Goal: Communication & Community: Answer question/provide support

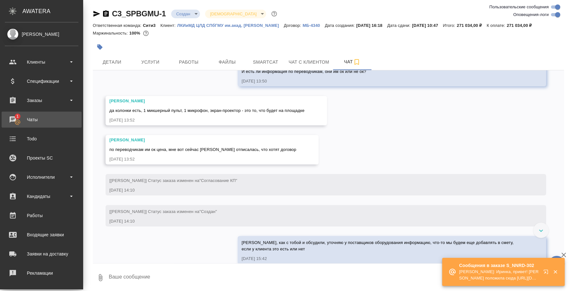
scroll to position [1717, 0]
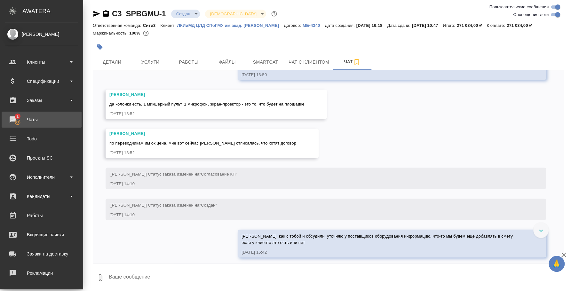
click at [32, 122] on div "Чаты" at bounding box center [42, 120] width 74 height 10
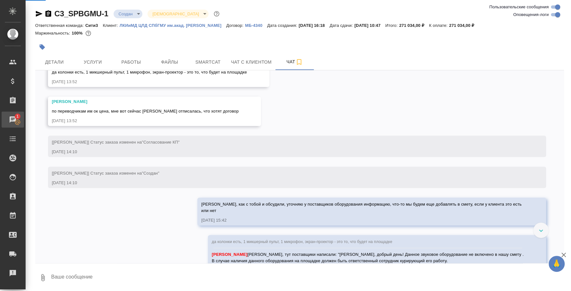
scroll to position [1698, 0]
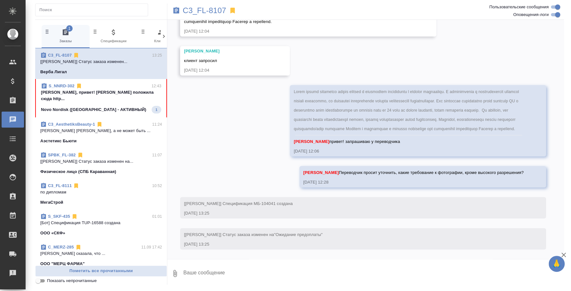
click at [88, 92] on p "Иринка, привет! Бриф положила сюда http..." at bounding box center [101, 95] width 120 height 13
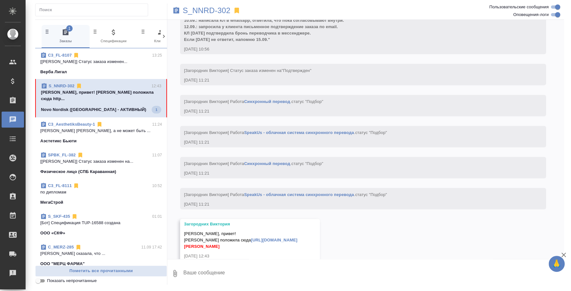
scroll to position [947, 0]
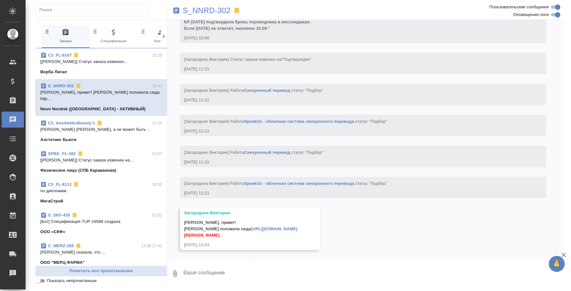
click at [251, 229] on link "[URL][DOMAIN_NAME]" at bounding box center [274, 228] width 46 height 5
click at [296, 271] on textarea at bounding box center [373, 273] width 381 height 22
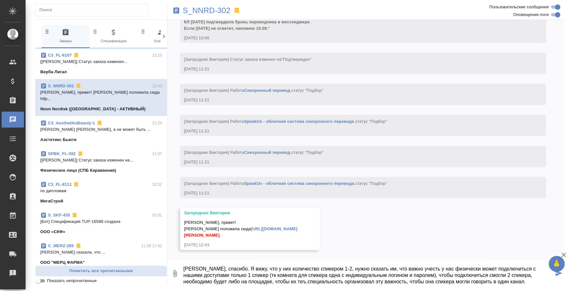
scroll to position [10, 0]
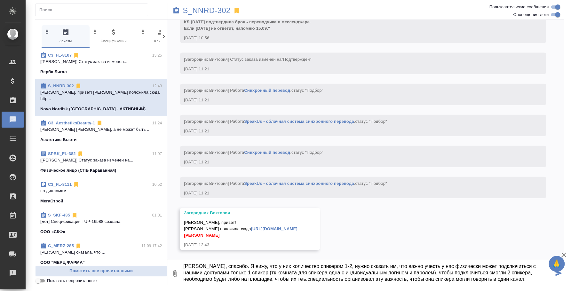
click at [242, 274] on textarea "Вика, спасибо. Я вижу, что у них количество спикером 1-2, нужно сказать им, что…" at bounding box center [368, 273] width 371 height 22
click at [529, 267] on textarea "Вика, спасибо. Я вижу, что у них количество спикером 1-2, нужно сказать им, что…" at bounding box center [368, 273] width 371 height 22
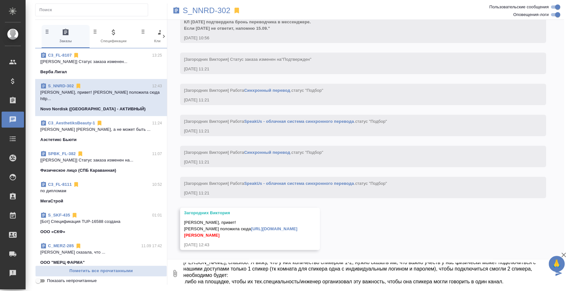
scroll to position [12, 0]
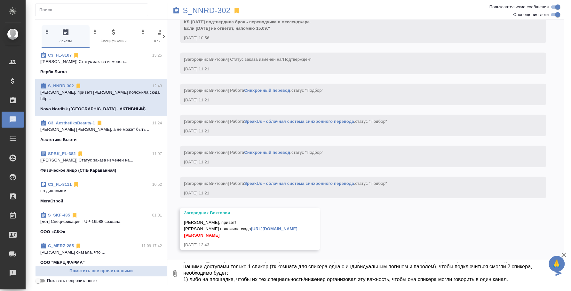
click at [351, 278] on textarea "Вика, спасибо. Я вижу, что у них количество спикером 1-2, нужно сказать им, что…" at bounding box center [368, 273] width 371 height 22
click at [415, 270] on textarea "Вика, спасибо. Я вижу, что у них количество спикером 1-2, нужно сказать им, что…" at bounding box center [368, 273] width 371 height 22
click at [428, 277] on textarea "Вика, спасибо. Я вижу, что у них количество спикером 1-2, нужно сказать им, что…" at bounding box center [368, 273] width 371 height 22
click at [427, 274] on textarea "Вика, спасибо. Я вижу, что у них количество спикером 1-2, нужно сказать им, что…" at bounding box center [368, 273] width 371 height 22
click at [501, 273] on textarea "Вика, спасибо. Я вижу, что у них количество спикером 1-2, нужно сказать им, что…" at bounding box center [368, 273] width 371 height 22
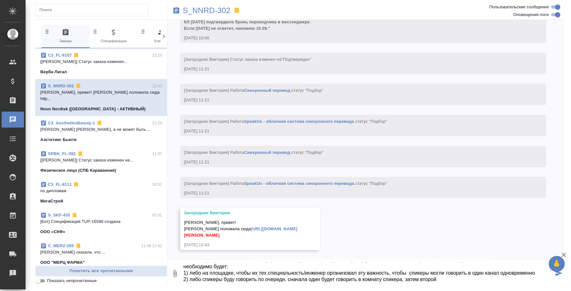
scroll to position [23, 0]
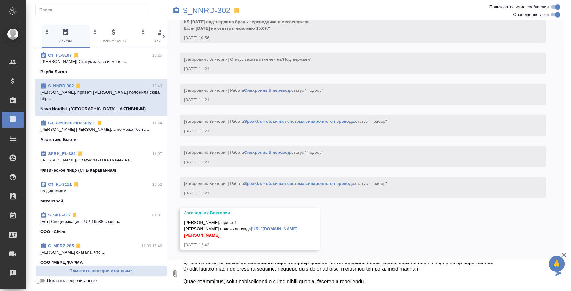
type textarea "Вика, спасибо. Я вижу, что у них количество спикером 1-2, нужно сказать им, что…"
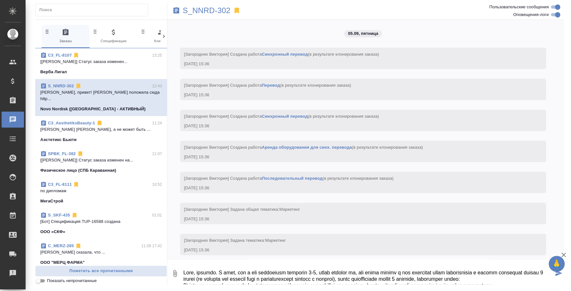
scroll to position [23, 0]
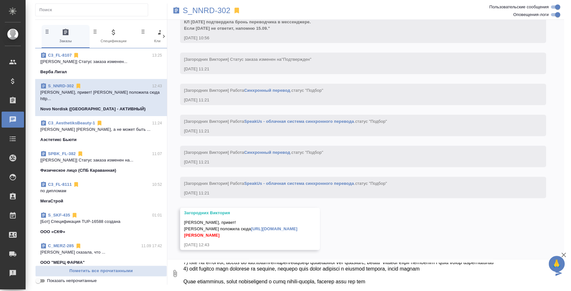
type textarea "Вика, спасибо. Я вижу, что у них количество спикером 1-2, нужно сказать им, что…"
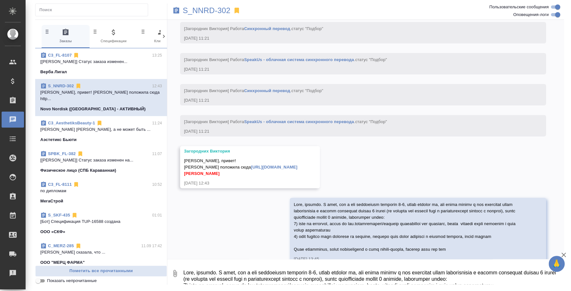
scroll to position [1023, 0]
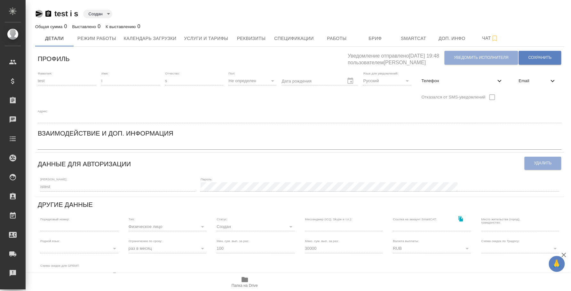
click at [40, 14] on icon "button" at bounding box center [39, 14] width 7 height 6
click at [42, 13] on icon "button" at bounding box center [39, 14] width 7 height 6
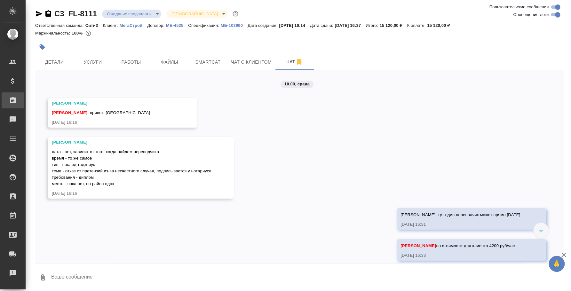
scroll to position [844, 0]
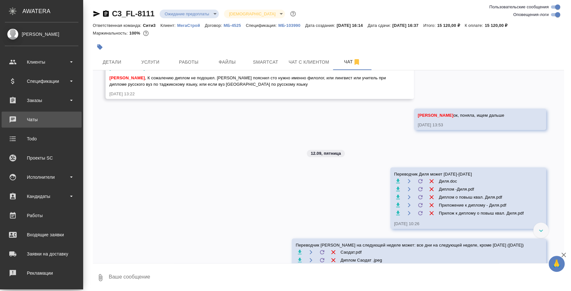
click at [32, 123] on div "Чаты" at bounding box center [42, 120] width 74 height 10
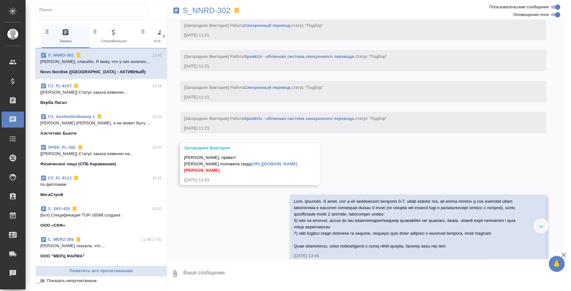
scroll to position [1023, 0]
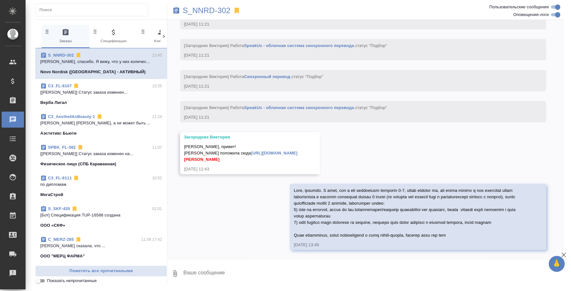
click at [322, 276] on textarea at bounding box center [373, 273] width 381 height 22
type textarea "#"
type textarea """
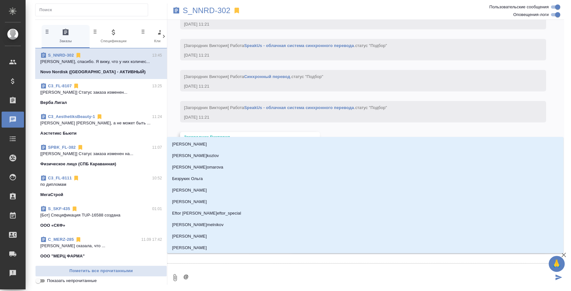
type textarea "@p"
type input "p"
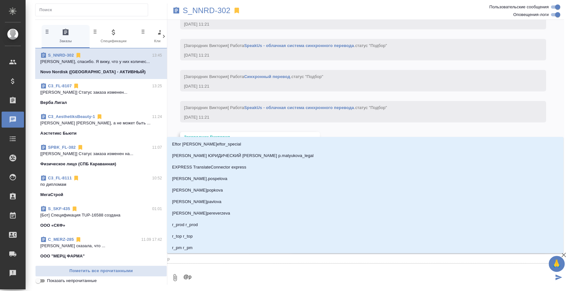
type textarea "@pf"
type input "pf"
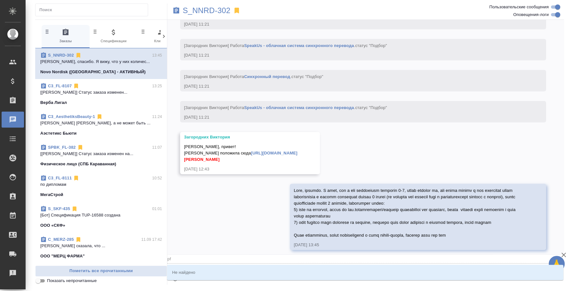
type textarea "@p"
type input "p"
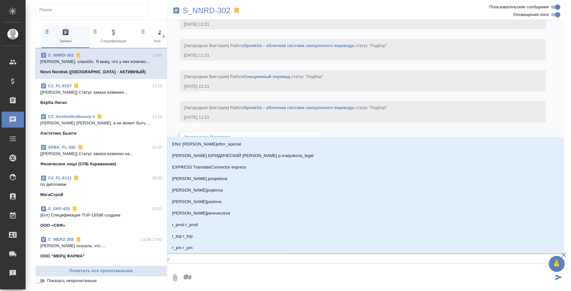
type textarea "@"
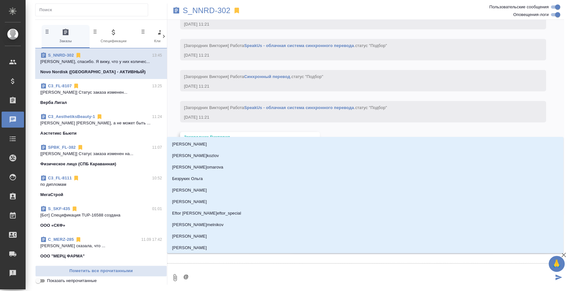
type textarea "@з"
type input "з"
type textarea "@за"
type input "за"
type textarea "@заг"
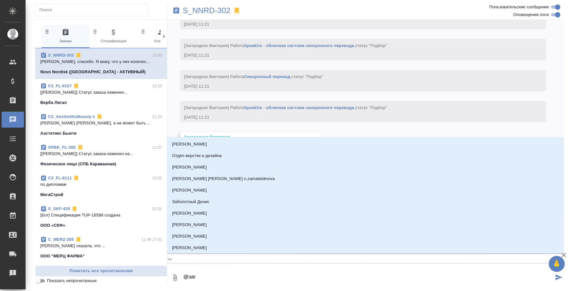
type input "заг"
type textarea "@заго"
type input "заго"
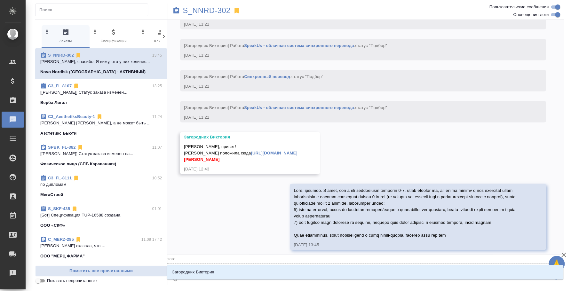
click at [322, 274] on li "Загородних Виктория" at bounding box center [365, 272] width 396 height 12
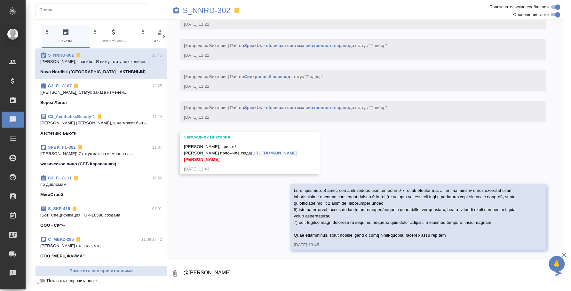
type textarea "@Загородних Виктория"
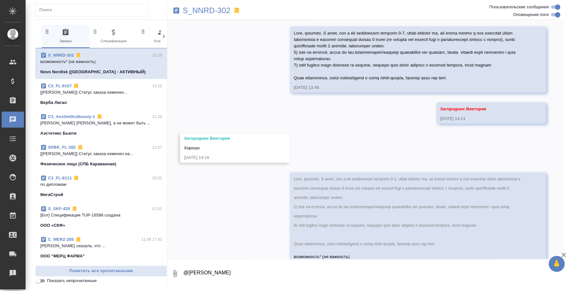
scroll to position [1204, 0]
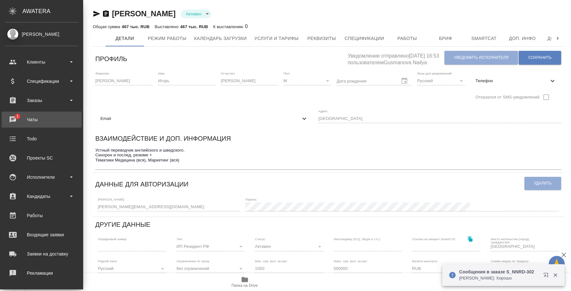
click at [16, 118] on div "Чаты" at bounding box center [42, 120] width 74 height 10
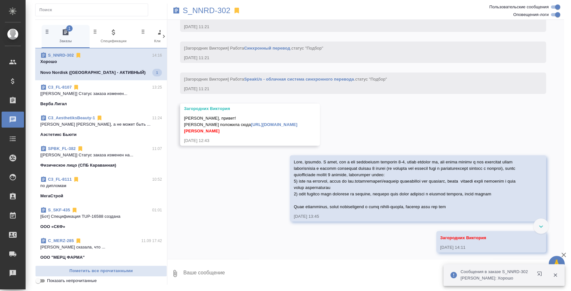
scroll to position [1082, 0]
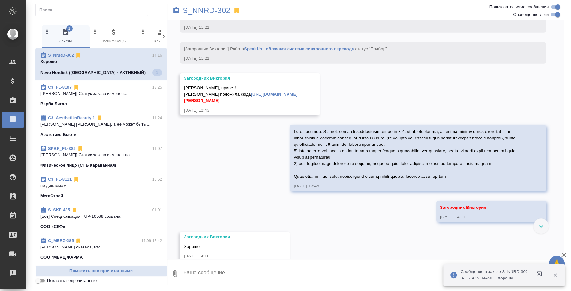
click at [553, 274] on icon "button" at bounding box center [555, 275] width 4 height 4
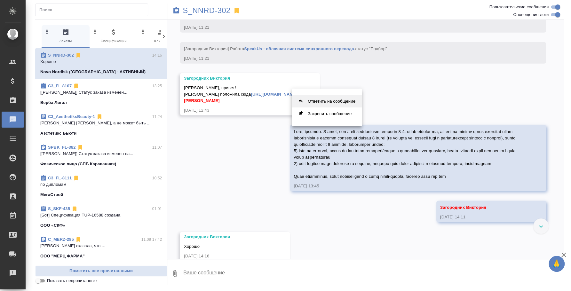
click at [336, 101] on button "Ответить на сообщение" at bounding box center [327, 101] width 70 height 12
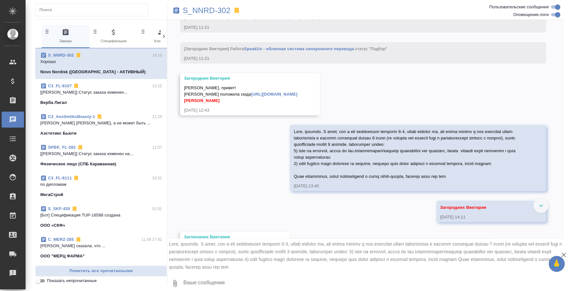
click at [287, 288] on textarea at bounding box center [373, 283] width 381 height 22
type textarea "возможность* (не важность)"
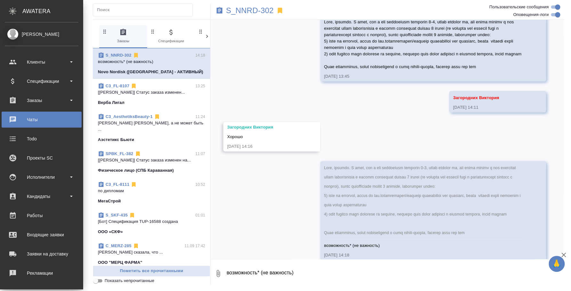
scroll to position [1217, 0]
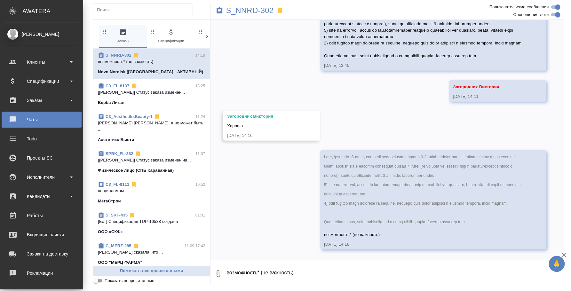
click at [26, 117] on div "Чаты" at bounding box center [42, 120] width 74 height 10
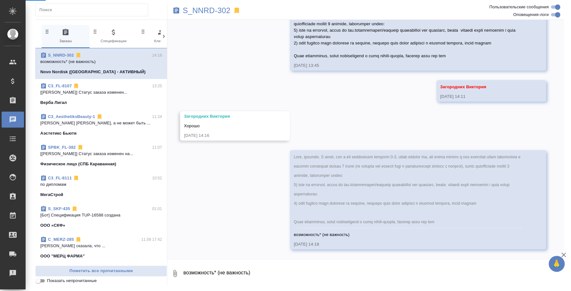
scroll to position [1204, 0]
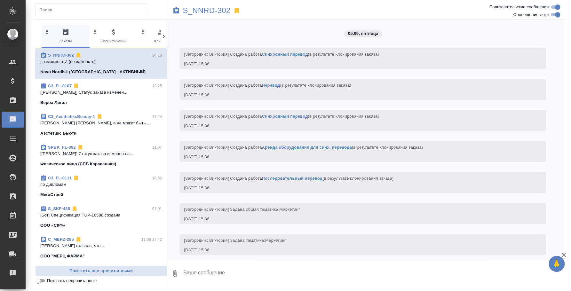
scroll to position [1204, 0]
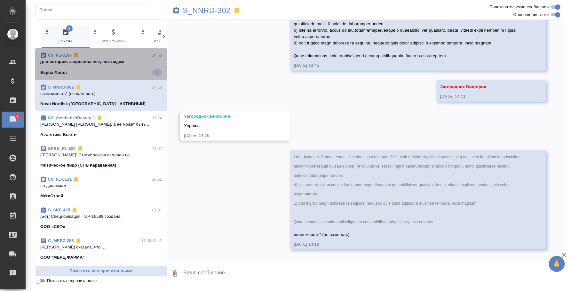
click at [115, 68] on span "C3_FL-8107 14:58 для истории: запросила все, пока ждем Верба Лигал 1" at bounding box center [100, 64] width 121 height 24
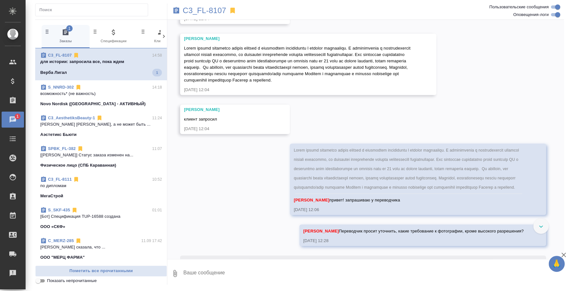
scroll to position [3597, 0]
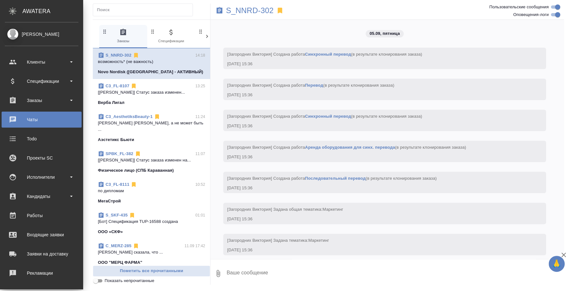
scroll to position [1217, 0]
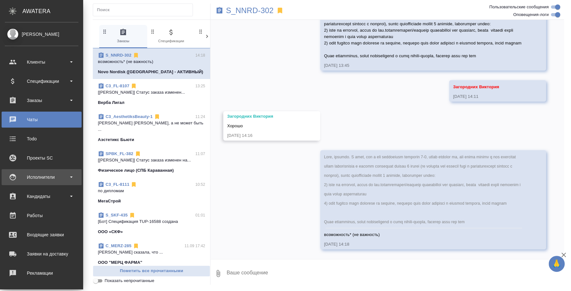
click at [34, 173] on div "Исполнители" at bounding box center [42, 177] width 74 height 10
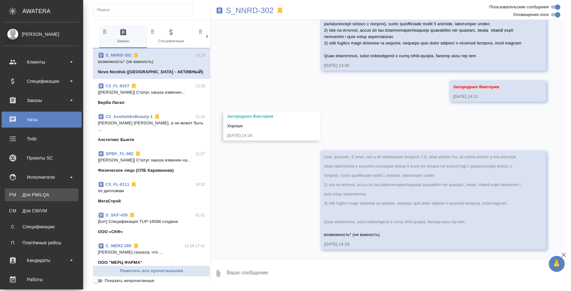
click at [38, 194] on div "Для PM/LQA" at bounding box center [41, 195] width 67 height 6
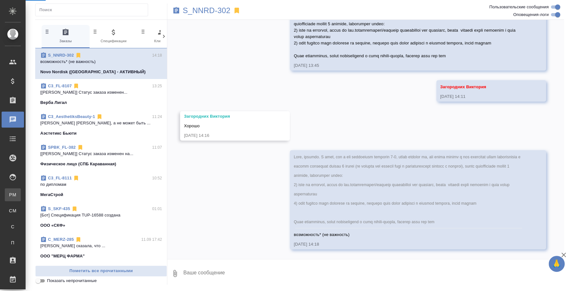
scroll to position [1204, 0]
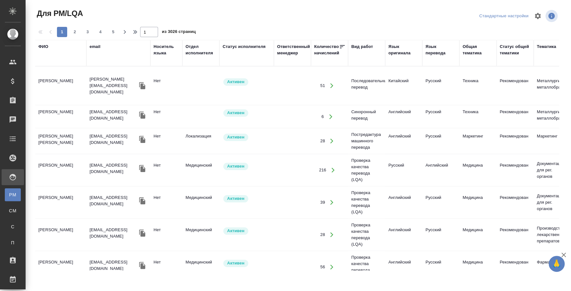
click at [40, 47] on div "ФИО" at bounding box center [43, 46] width 10 height 6
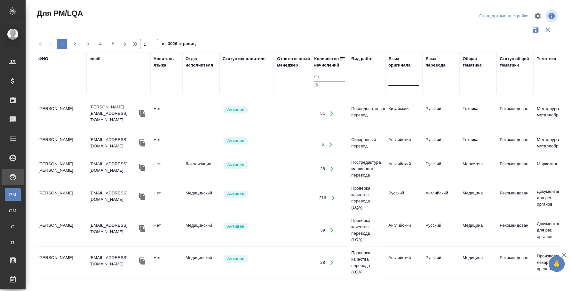
click at [392, 82] on div at bounding box center [403, 79] width 31 height 9
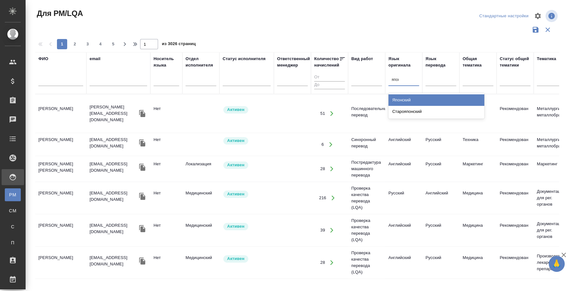
type input "японс"
click at [419, 100] on div "Японский" at bounding box center [436, 100] width 96 height 12
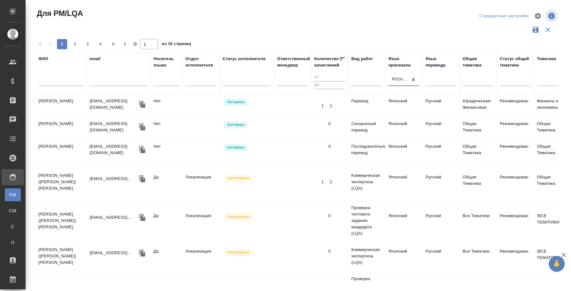
click at [59, 83] on input "text" at bounding box center [60, 82] width 45 height 8
click at [469, 84] on div at bounding box center [477, 79] width 31 height 9
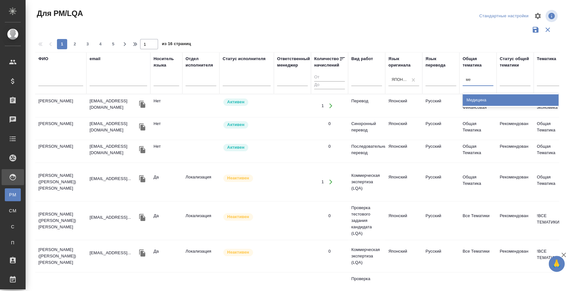
type input "мед"
click at [490, 100] on div "Медицина" at bounding box center [510, 100] width 96 height 12
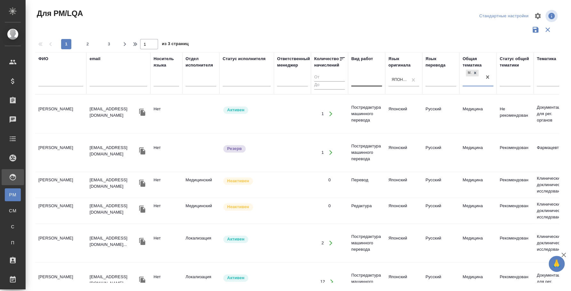
click at [367, 80] on div at bounding box center [366, 79] width 31 height 9
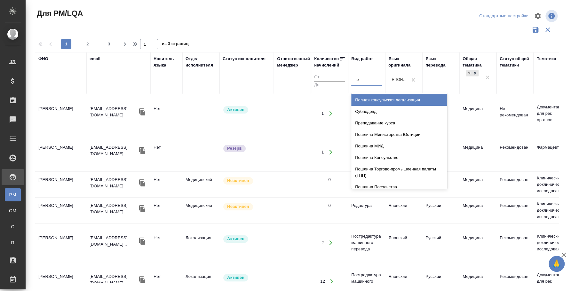
type input "посл"
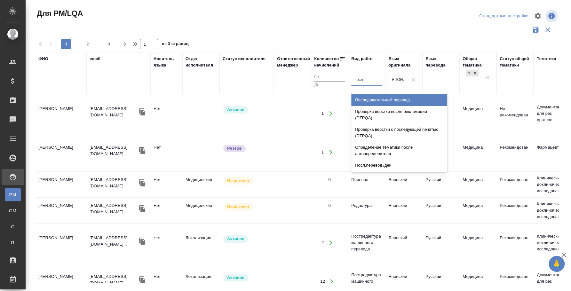
click at [372, 95] on div "Последовательный перевод" at bounding box center [399, 100] width 96 height 12
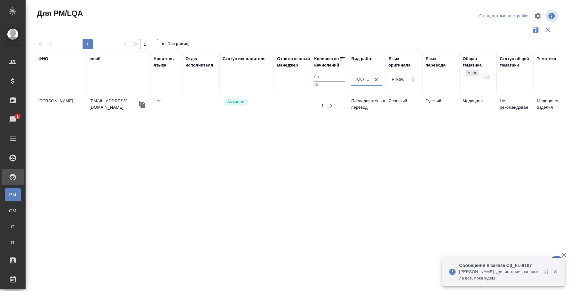
click at [556, 270] on icon "button" at bounding box center [555, 272] width 6 height 6
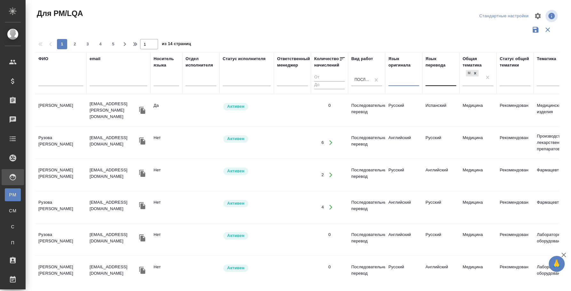
click at [434, 84] on div at bounding box center [440, 80] width 31 height 12
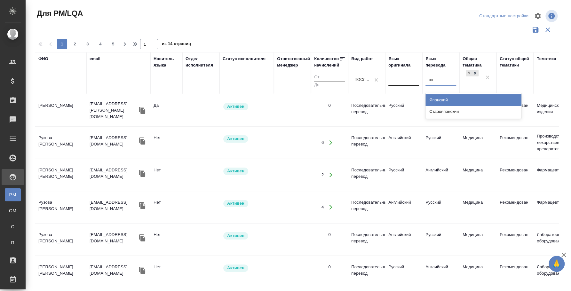
type input "япо"
click at [447, 98] on div "Японский" at bounding box center [473, 100] width 96 height 12
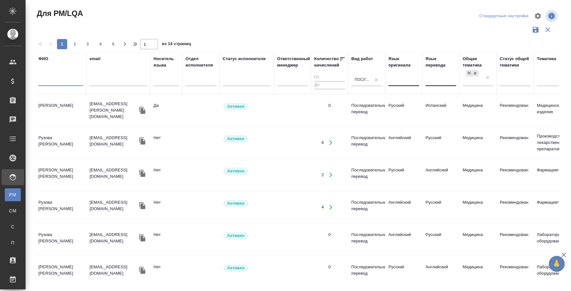
click at [45, 83] on input "text" at bounding box center [60, 82] width 45 height 8
type input "чингиз"
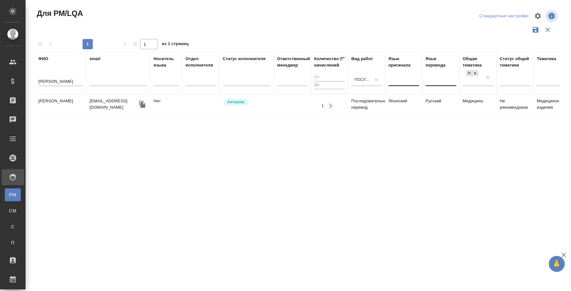
click at [56, 100] on td "Тугутов Чингиз Алексеевич" at bounding box center [60, 106] width 51 height 22
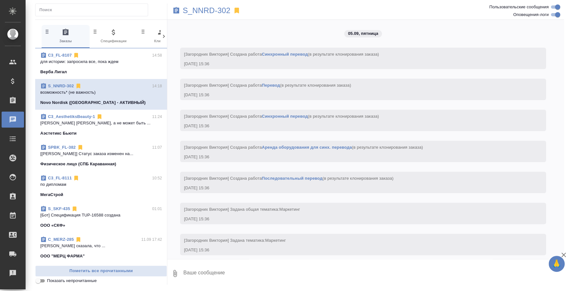
scroll to position [1204, 0]
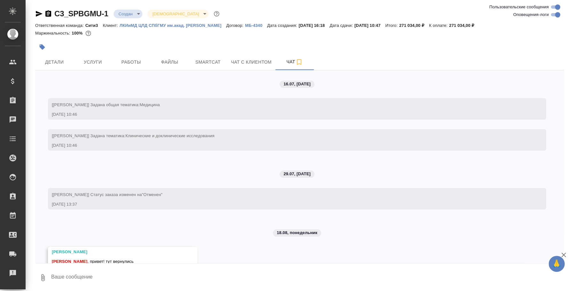
scroll to position [2371, 0]
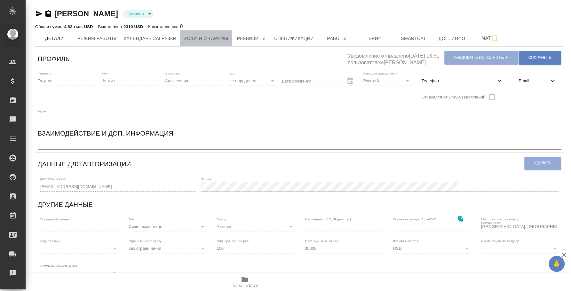
click at [185, 45] on button "Услуги и тарифы" at bounding box center [206, 38] width 52 height 16
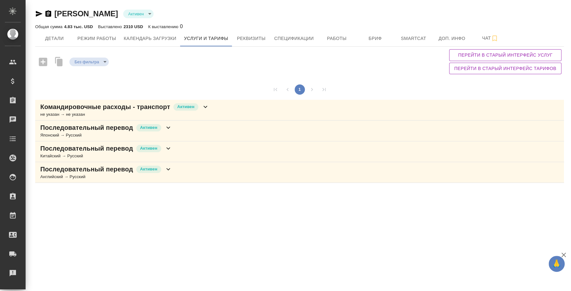
click at [218, 129] on div "Последовательный перевод Активен Японский → Русский" at bounding box center [299, 131] width 529 height 21
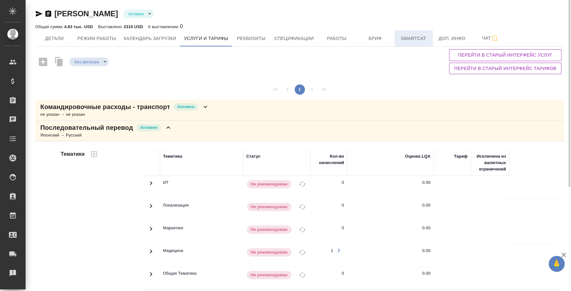
click at [405, 37] on span "Smartcat" at bounding box center [413, 39] width 31 height 8
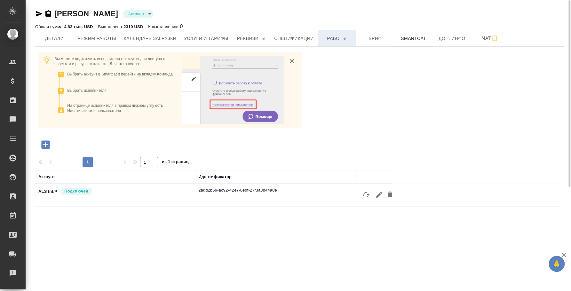
click at [338, 34] on button "Работы" at bounding box center [336, 38] width 38 height 16
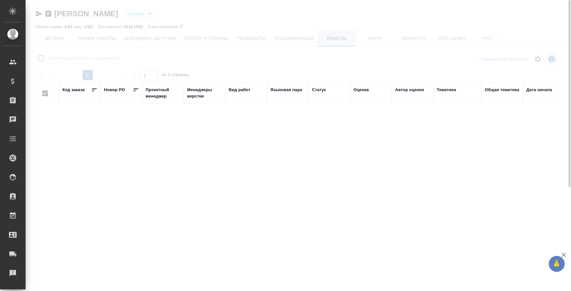
checkbox input "false"
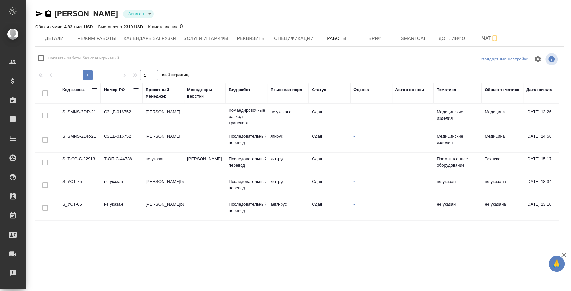
click at [106, 111] on td "СЗЦБ-016752" at bounding box center [122, 117] width 42 height 22
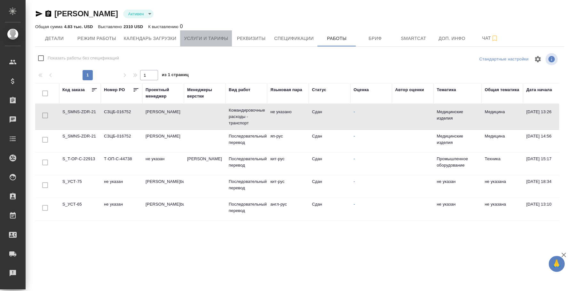
click at [214, 38] on span "Услуги и тарифы" at bounding box center [206, 39] width 44 height 8
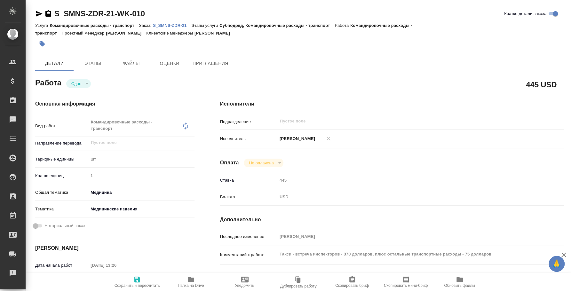
type textarea "x"
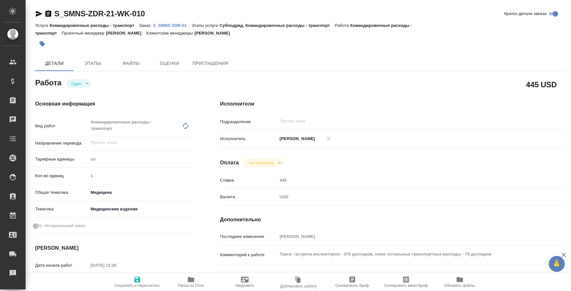
type textarea "x"
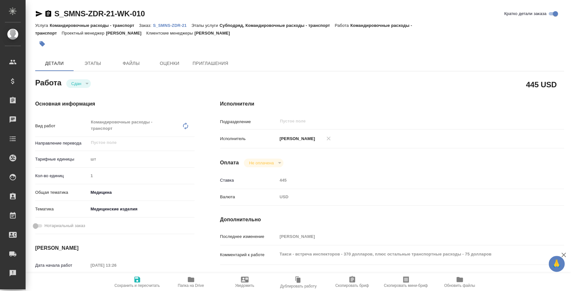
type textarea "x"
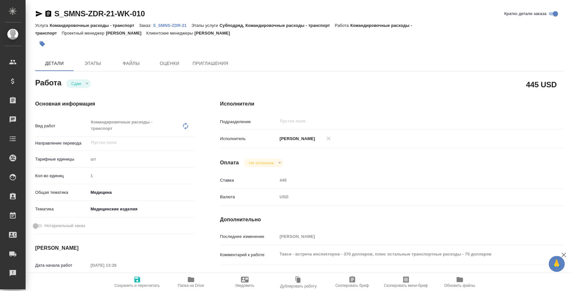
click at [169, 28] on p "S_SMNS-ZDR-21" at bounding box center [172, 25] width 38 height 5
type textarea "x"
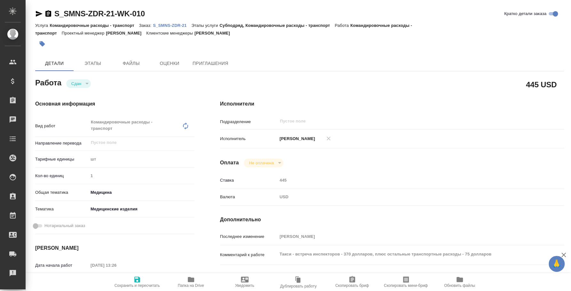
type textarea "x"
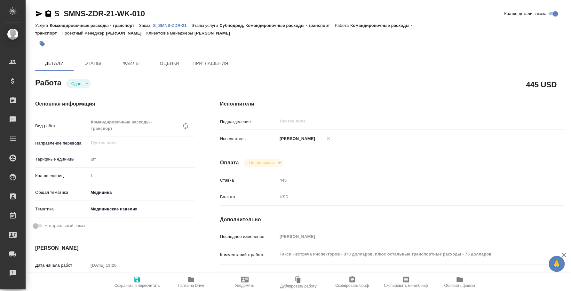
type textarea "x"
click at [173, 23] on p "S_SMNS-ZDR-21" at bounding box center [172, 25] width 38 height 5
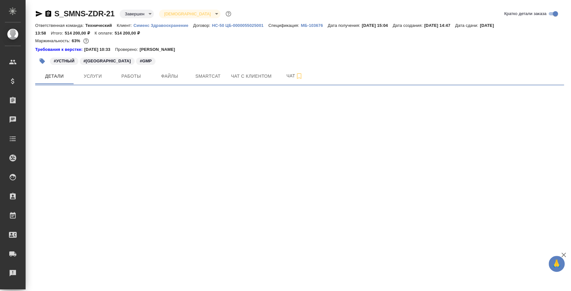
select select "RU"
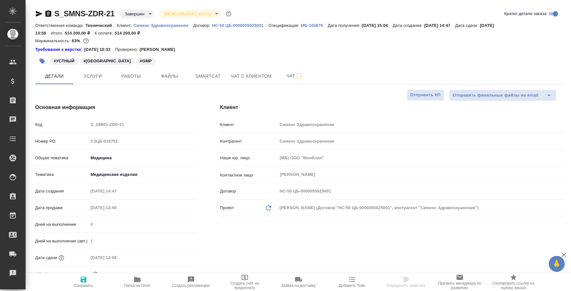
type textarea "x"
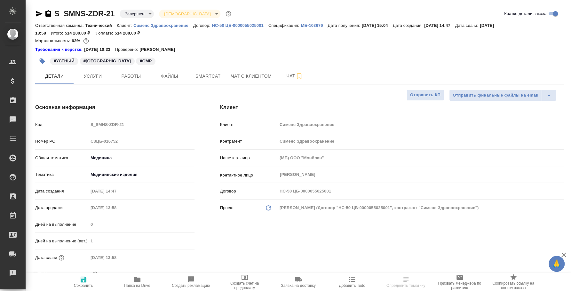
type textarea "x"
select select "RU"
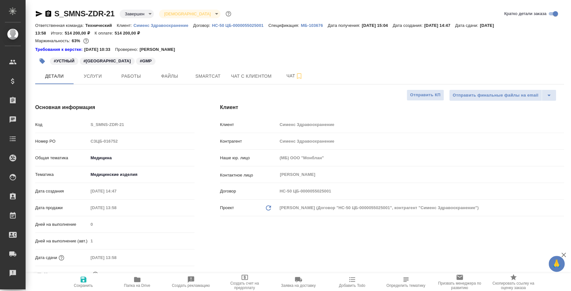
type textarea "x"
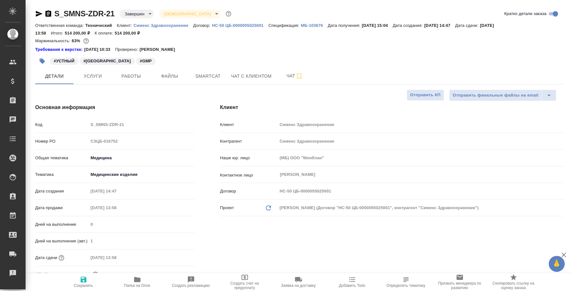
type textarea "x"
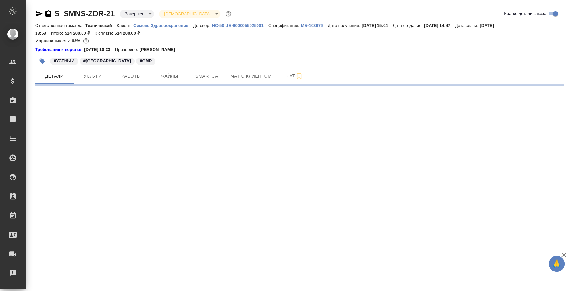
select select "RU"
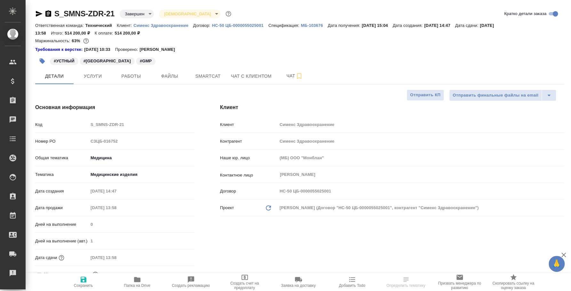
type textarea "x"
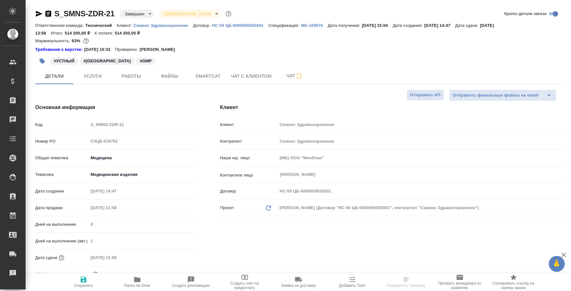
type textarea "x"
select select "RU"
type textarea "x"
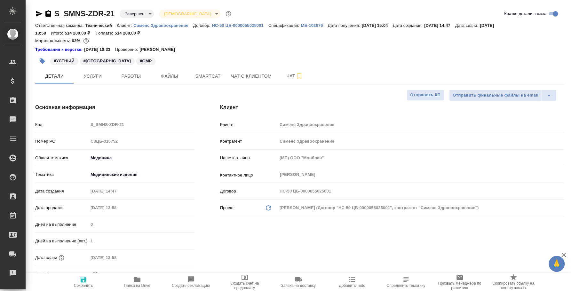
type textarea "x"
click at [143, 74] on span "Работы" at bounding box center [131, 76] width 31 height 8
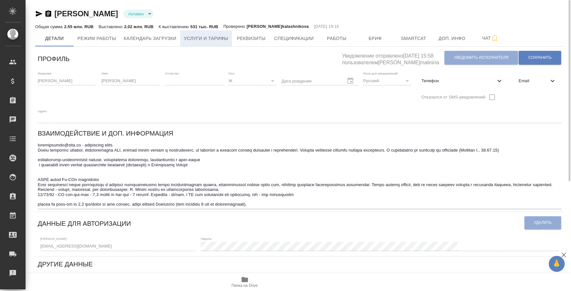
click at [199, 35] on span "Услуги и тарифы" at bounding box center [206, 39] width 44 height 8
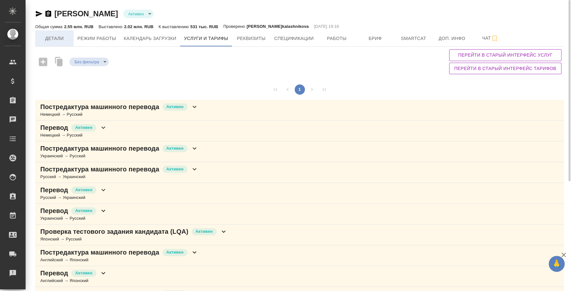
click at [51, 34] on button "Детали" at bounding box center [54, 38] width 38 height 16
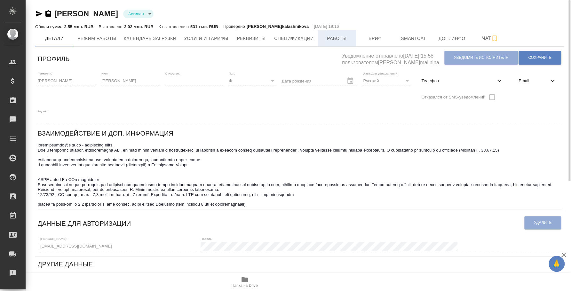
click at [338, 33] on button "Работы" at bounding box center [336, 38] width 38 height 16
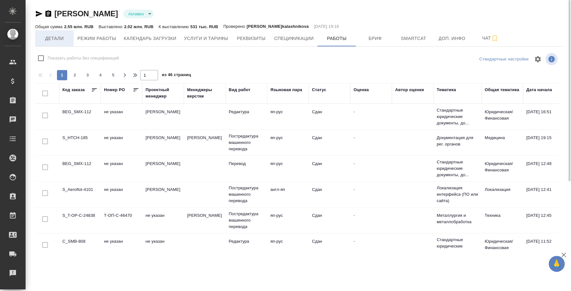
click at [52, 43] on button "Детали" at bounding box center [54, 38] width 38 height 16
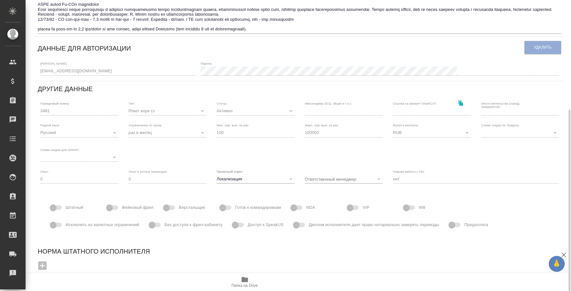
scroll to position [15, 0]
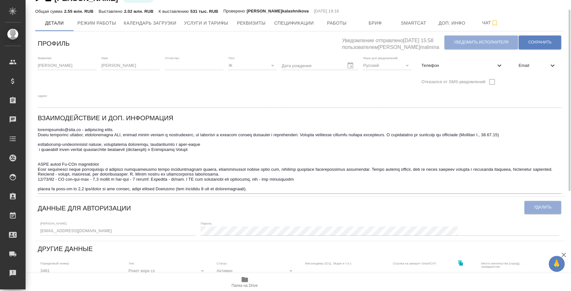
click at [465, 54] on div "Фамилия: Денисова Имя: Елена Отчество: Пол: Ж female Дата рождения Язык для уве…" at bounding box center [299, 81] width 529 height 57
click at [465, 61] on div "Телефон" at bounding box center [462, 66] width 92 height 14
select select "RU"
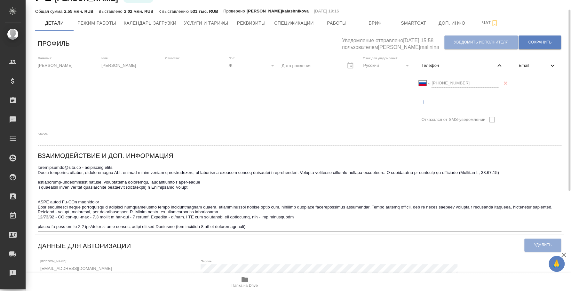
click at [422, 83] on div "Международный Австралия Австрия Азербайджан Албания Алжир Американское Самоа Ан…" at bounding box center [459, 83] width 80 height 9
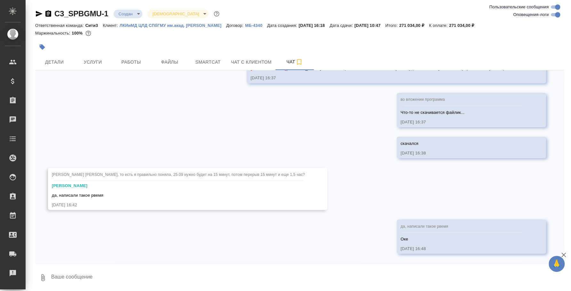
scroll to position [2371, 0]
click at [112, 275] on textarea at bounding box center [307, 278] width 513 height 22
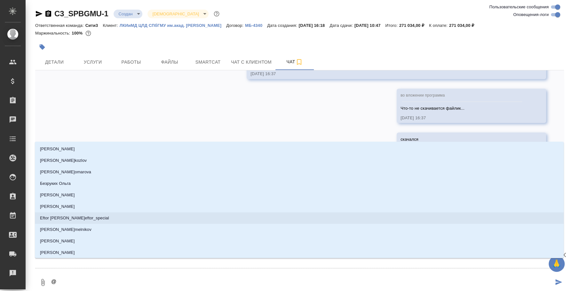
type textarea "@Y"
type input "Y"
type textarea "@Yb"
type input "Yb"
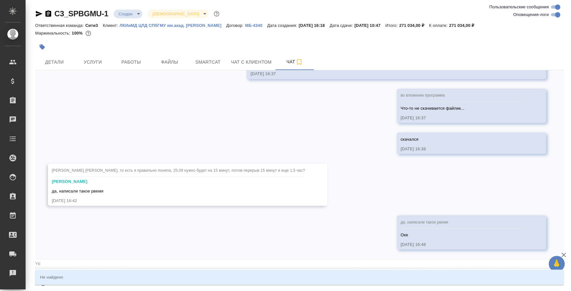
type textarea "@Y"
type input "Y"
type textarea "@"
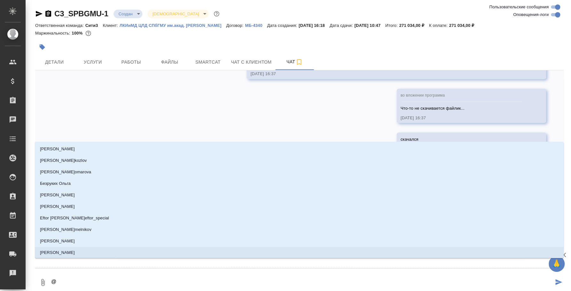
click at [76, 274] on textarea "@" at bounding box center [302, 282] width 503 height 22
type textarea "@н"
type input "н"
type textarea "@ни"
type input "ни"
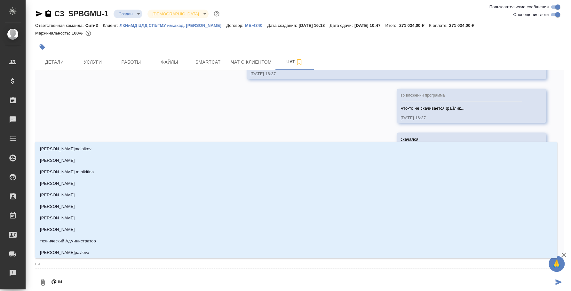
type textarea "@ник"
type input "ник"
type textarea "@ники"
type input "ники"
type textarea "@никит"
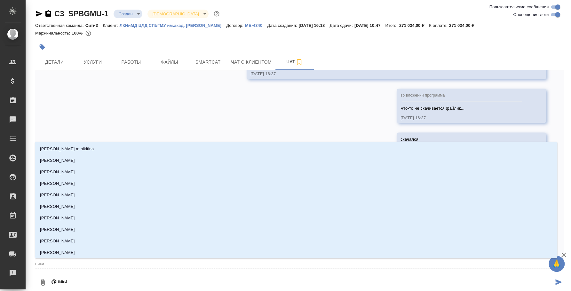
type input "никит"
type textarea "@никити"
type input "никити"
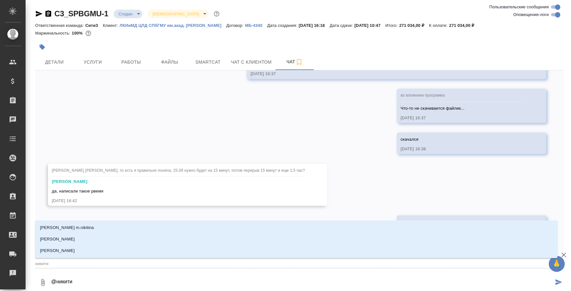
type textarea "@никитин"
type input "никитин"
type textarea "@никитина"
type input "никитина"
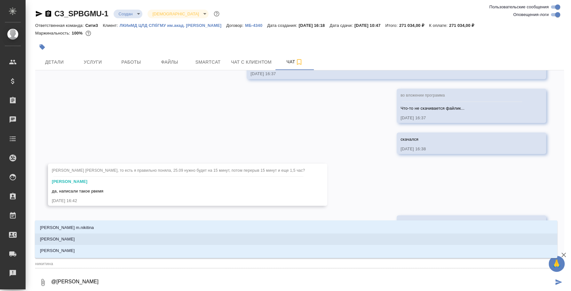
click at [95, 238] on li "[PERSON_NAME]" at bounding box center [296, 239] width 522 height 12
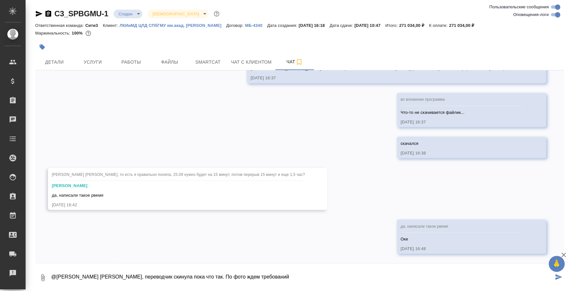
type textarea "@Никитина Татьяна Таня, переводчик скинула пока что так. По фото ждем требований"
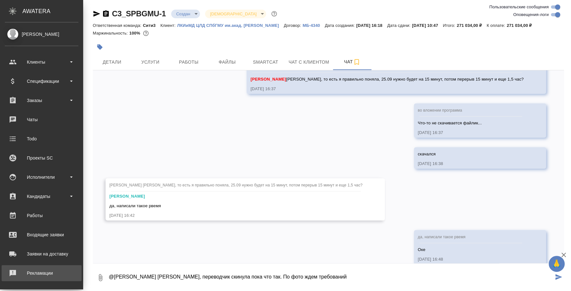
scroll to position [2403, 0]
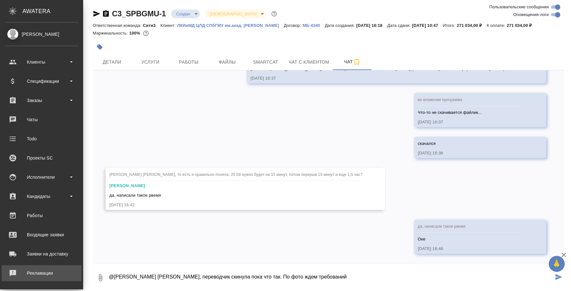
drag, startPoint x: 241, startPoint y: 275, endPoint x: 4, endPoint y: 279, distance: 236.6
click at [4, 279] on div ".cls-1 fill:#fff; AWATERA Fedotova Irina Клиенты Спецификации Заказы 0 Чаты Tod…" at bounding box center [285, 145] width 571 height 291
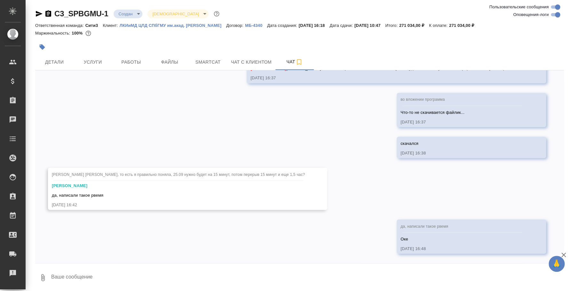
scroll to position [2371, 0]
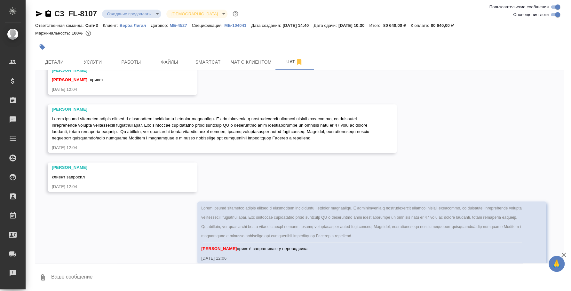
scroll to position [3537, 0]
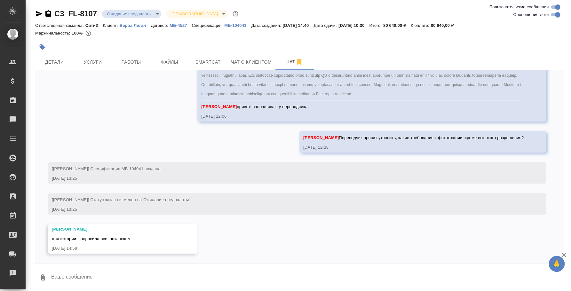
click at [235, 274] on textarea at bounding box center [307, 278] width 513 height 22
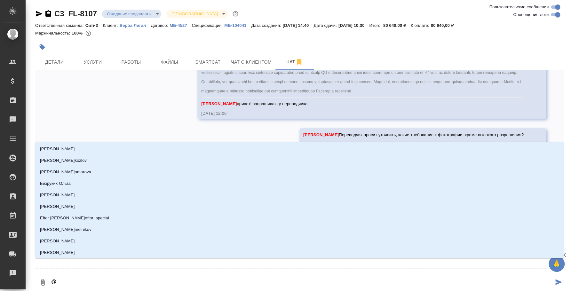
type textarea "@y"
type input "y"
type textarea "@yb"
type input "yb"
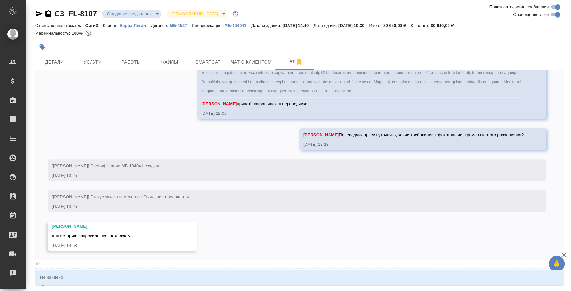
type textarea "@y"
type input "y"
type textarea "@"
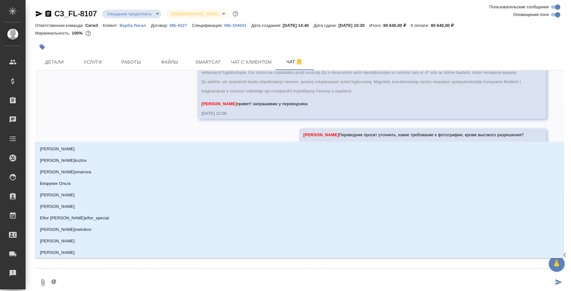
type textarea "@н"
type input "н"
type textarea "@ни"
type input "ни"
type textarea "@ник"
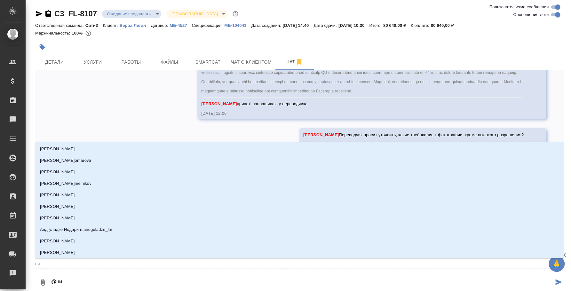
type input "ник"
type textarea "@ники"
type input "ники"
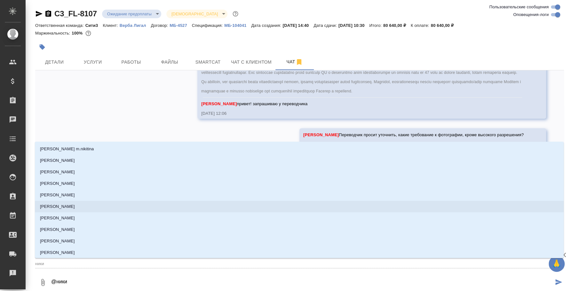
click at [115, 203] on li "[PERSON_NAME]" at bounding box center [299, 207] width 529 height 12
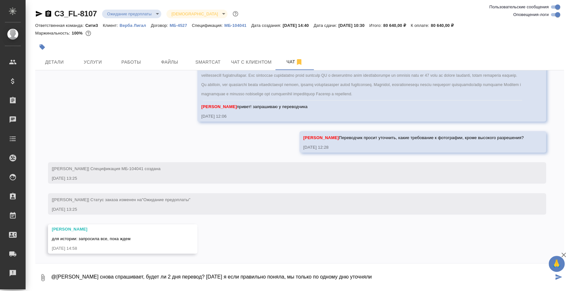
click at [40, 280] on icon "button" at bounding box center [43, 278] width 8 height 8
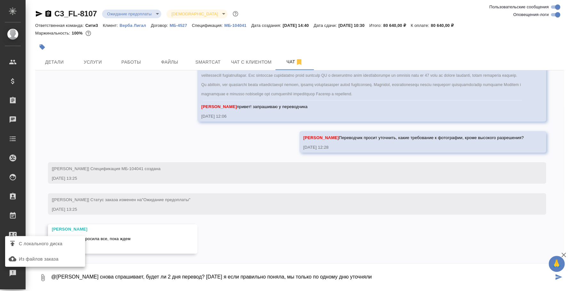
click at [38, 247] on span "С локального диска" at bounding box center [40, 244] width 43 height 8
click at [0, 0] on input "С локального диска" at bounding box center [0, 0] width 0 height 0
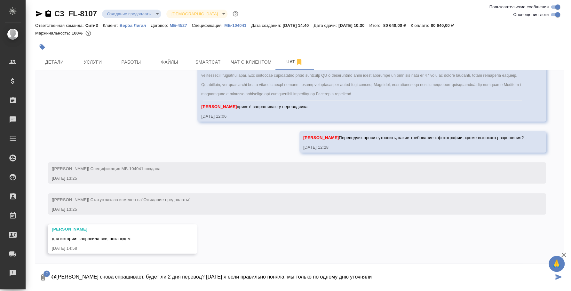
click at [408, 278] on textarea "@Никитина Татьяна Переводчик снова спрашивает, будет ли 2 дня перевод? Вчера я …" at bounding box center [302, 278] width 503 height 22
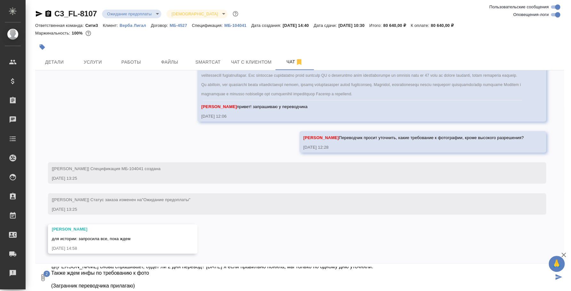
type textarea "@Никитина Татьяна Переводчик снова спрашивает, будет ли 2 дня перевод? Вчера я …"
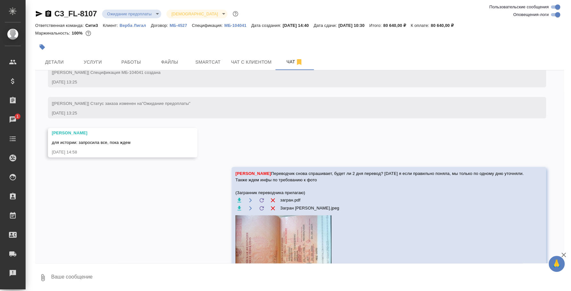
scroll to position [3662, 0]
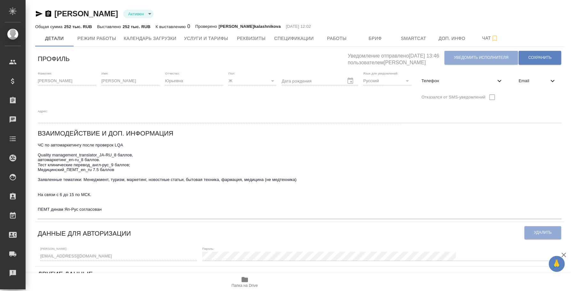
click at [471, 75] on div "Телефон" at bounding box center [462, 81] width 92 height 14
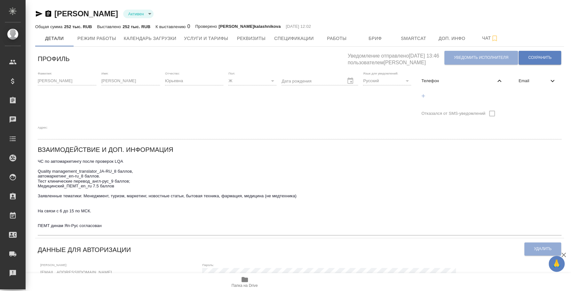
scroll to position [120, 0]
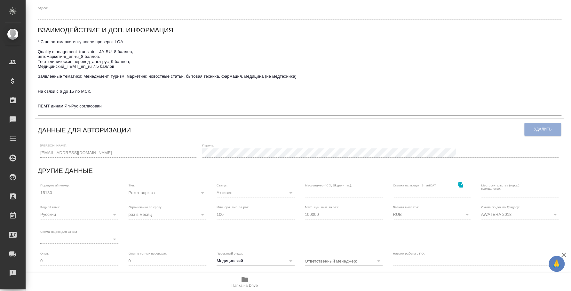
click at [36, 152] on div "Профиль Уведомление отправлено [DATE] 13:46 пользователем [PERSON_NAME] исполни…" at bounding box center [299, 143] width 529 height 427
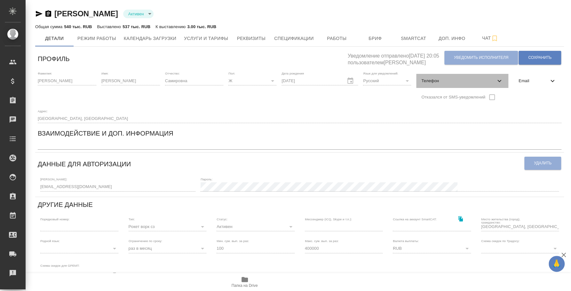
click at [466, 78] on span "Телефон" at bounding box center [458, 81] width 74 height 6
select select "RU"
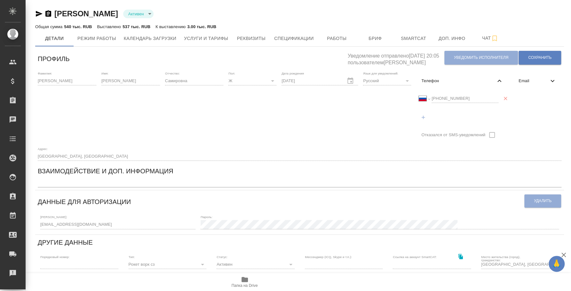
click at [424, 97] on div "Международный Австралия Австрия Азербайджан Албания Алжир Американское Самоа Ан…" at bounding box center [459, 98] width 80 height 9
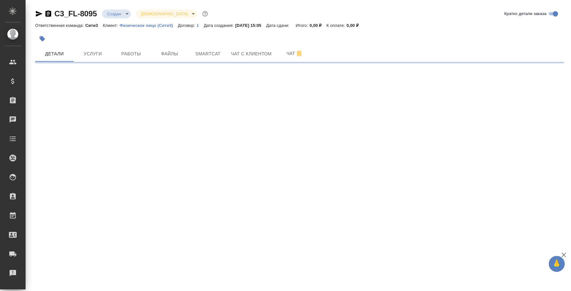
select select "RU"
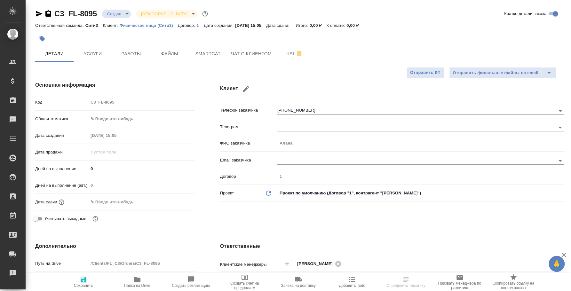
type textarea "x"
click at [304, 52] on span "Чат" at bounding box center [294, 54] width 31 height 8
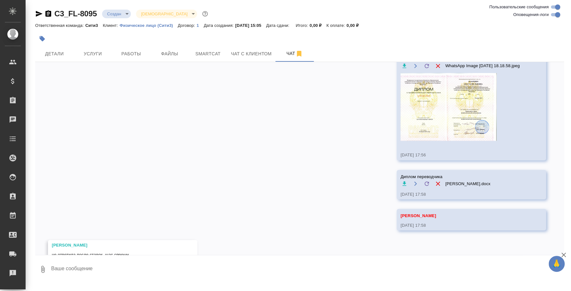
scroll to position [703, 0]
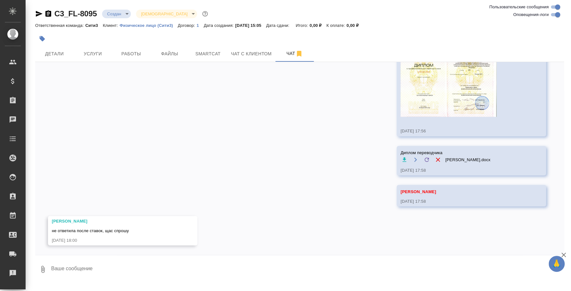
click at [144, 266] on textarea at bounding box center [307, 269] width 513 height 22
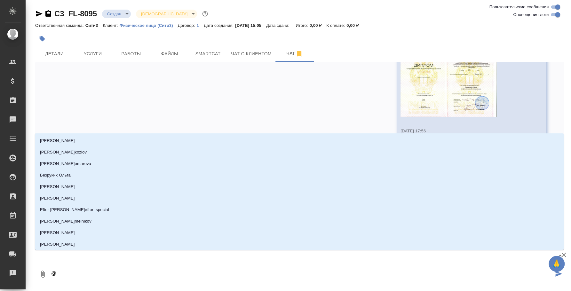
type textarea "@y"
type input "y"
type textarea "@yb"
type input "yb"
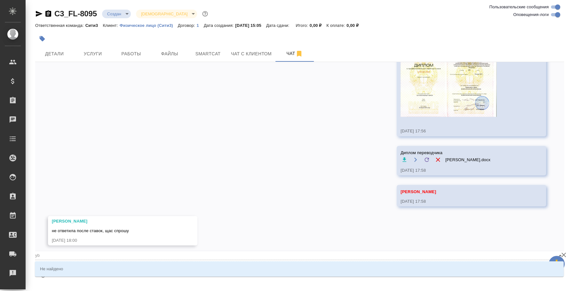
type textarea "@y"
type input "y"
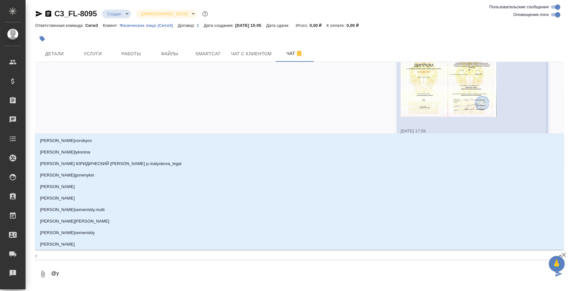
type textarea "@"
type textarea "@н"
type input "н"
type textarea "@ни"
type input "ни"
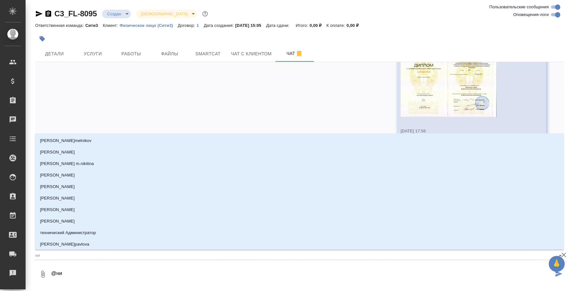
type textarea "@ник"
type input "ник"
type textarea "@ники"
type input "ники"
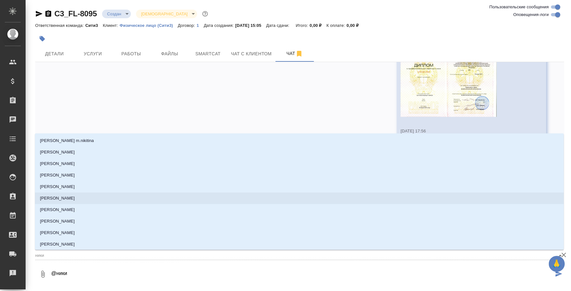
click at [139, 202] on li "[PERSON_NAME]" at bounding box center [299, 198] width 529 height 12
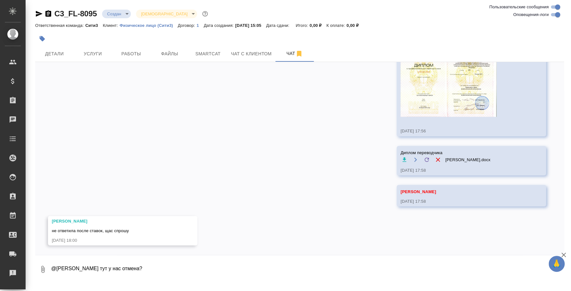
type textarea "@Никитина Татьяна тут у нас отмена?"
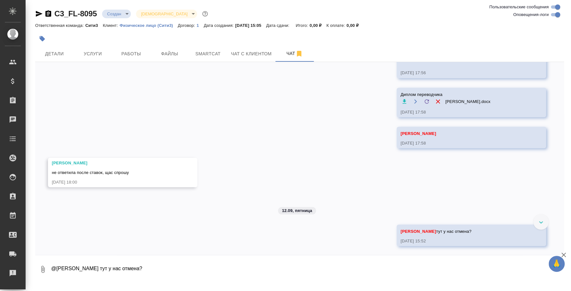
scroll to position [761, 0]
click at [37, 14] on icon "button" at bounding box center [39, 14] width 8 height 8
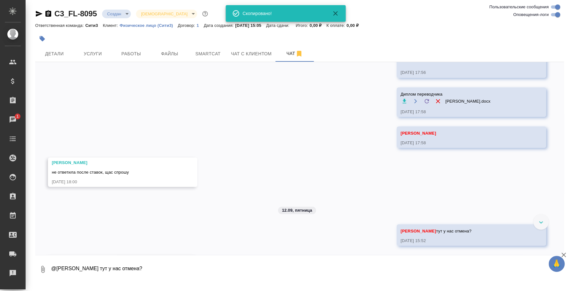
scroll to position [800, 0]
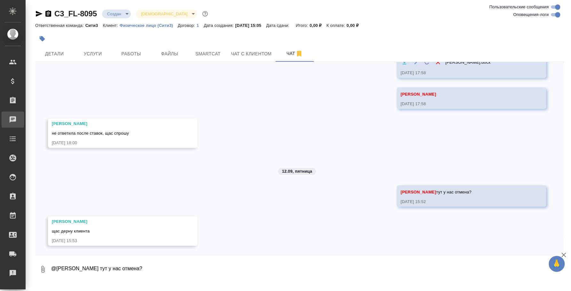
click at [13, 117] on div "Чаты" at bounding box center [5, 120] width 16 height 10
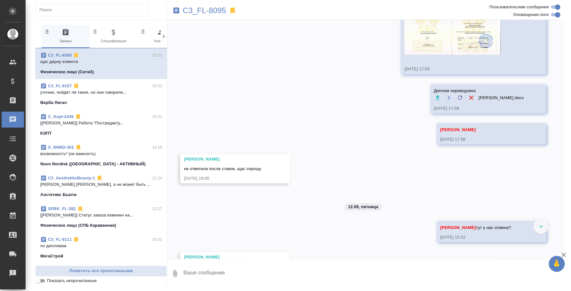
scroll to position [760, 0]
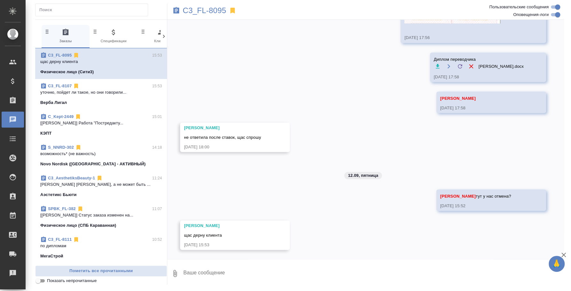
click at [103, 102] on div "Верба Лигал" at bounding box center [100, 102] width 121 height 6
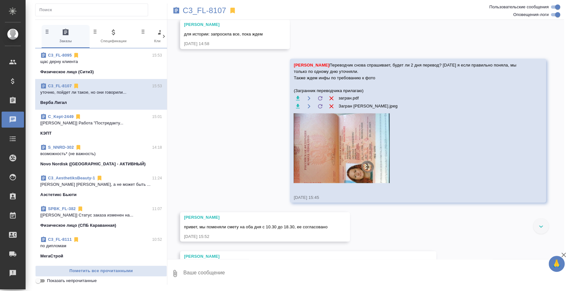
scroll to position [3957, 0]
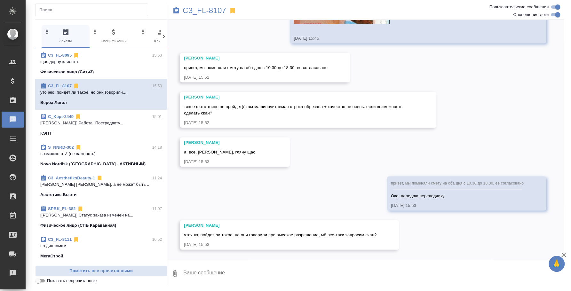
click at [280, 259] on div at bounding box center [365, 260] width 396 height 3
click at [219, 192] on button "Ответить на сообщение" at bounding box center [219, 197] width 70 height 12
click at [243, 274] on textarea at bounding box center [373, 277] width 381 height 22
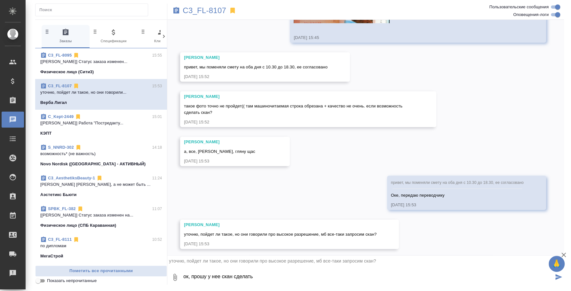
type textarea "ок, прошу у нее скан сделать"
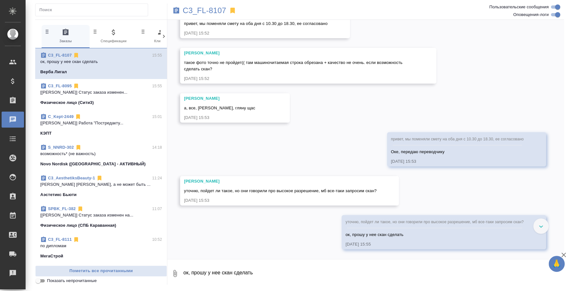
scroll to position [3841, 0]
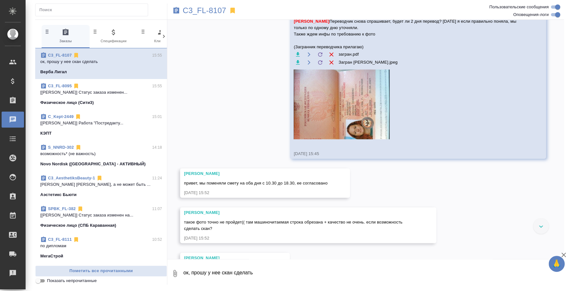
drag, startPoint x: 253, startPoint y: 183, endPoint x: 270, endPoint y: 183, distance: 16.9
click at [270, 183] on span "привет, мы поменяли смету на оба дня с 10.30 до 18.30, ее согласовано" at bounding box center [256, 182] width 144 height 5
drag, startPoint x: 263, startPoint y: 183, endPoint x: 294, endPoint y: 182, distance: 30.4
click at [294, 182] on span "привет, мы поменяли смету на оба дня с 10.30 до 18.30, ее согласовано" at bounding box center [256, 182] width 144 height 5
copy span "с 10.30 до 18.30"
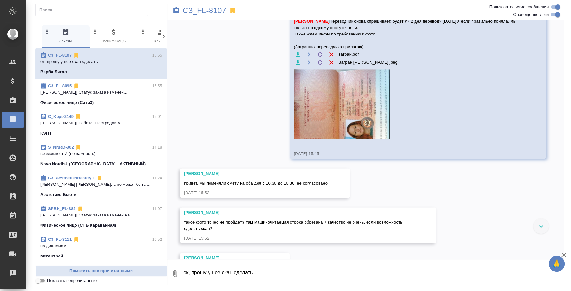
click at [230, 272] on textarea "ок, прошу у нее скан сделать" at bounding box center [373, 273] width 381 height 22
click at [564, 254] on icon "button" at bounding box center [564, 255] width 8 height 8
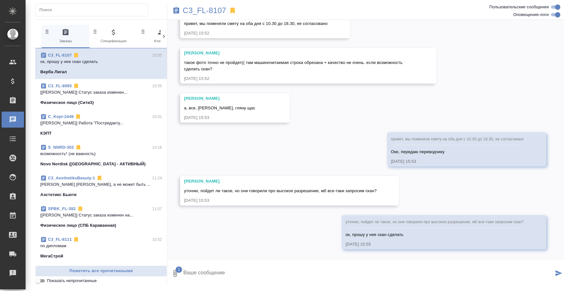
click at [421, 283] on textarea at bounding box center [368, 273] width 371 height 22
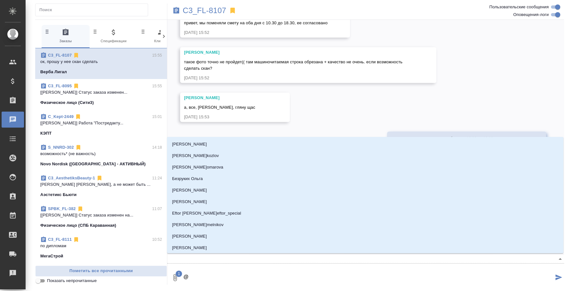
type textarea "@y"
type input "y"
type textarea "@yb"
type input "yb"
type textarea "@ybr"
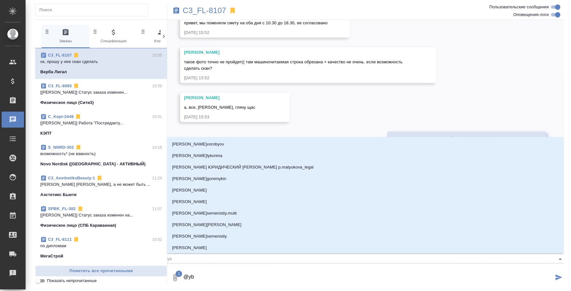
type input "ybr"
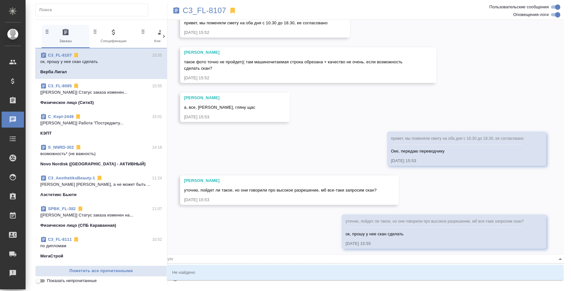
type textarea "@yb"
type input "yb"
type textarea "@y"
type input "y"
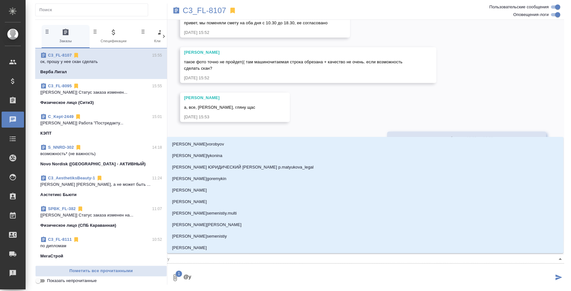
type textarea "@"
type textarea "@н"
type input "н"
type textarea "@ни"
type input "ни"
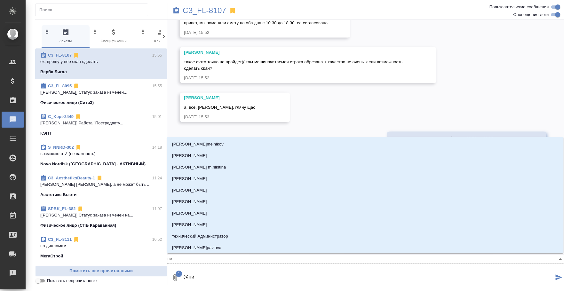
type textarea "@ник"
type input "ник"
type textarea "@ники"
type input "ники"
type textarea "@никит"
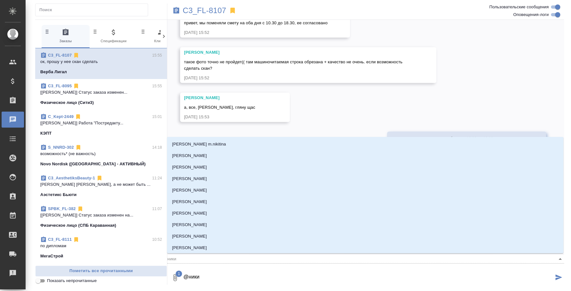
type input "никит"
type textarea "@никити"
type input "никити"
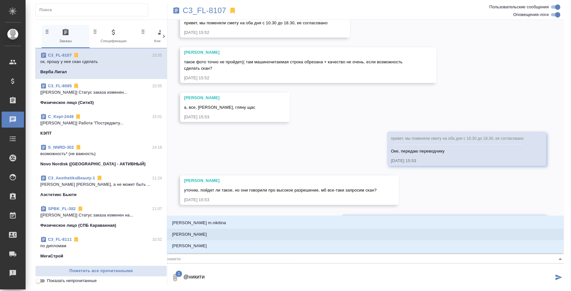
click at [369, 236] on li "Никитина Татьяна" at bounding box center [365, 235] width 396 height 12
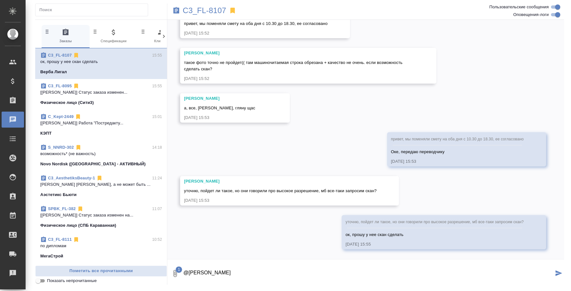
type textarea "@Никитина Татьяна"
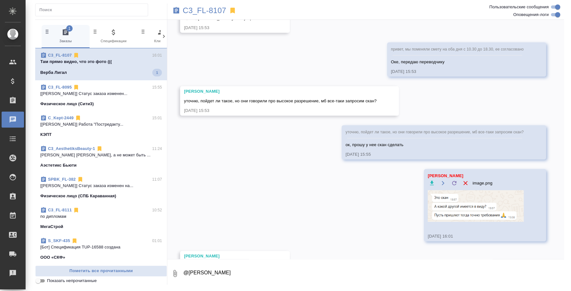
scroll to position [4121, 0]
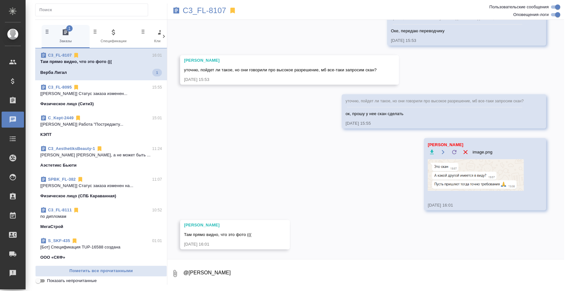
click at [174, 268] on button "0" at bounding box center [174, 273] width 15 height 22
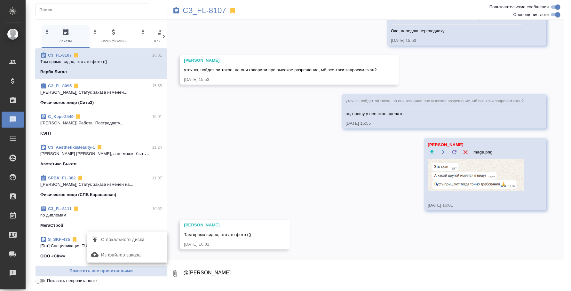
click at [126, 240] on span "С локального диска" at bounding box center [122, 240] width 43 height 8
click at [0, 0] on input "С локального диска" at bounding box center [0, 0] width 0 height 0
click at [225, 273] on textarea "@Никитина Татьяна" at bounding box center [368, 273] width 371 height 22
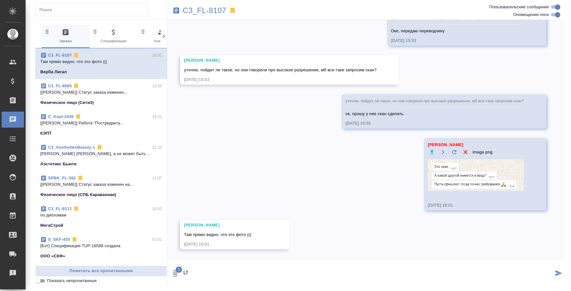
type textarea "L"
type textarea "Давай вот так попробуем направить"
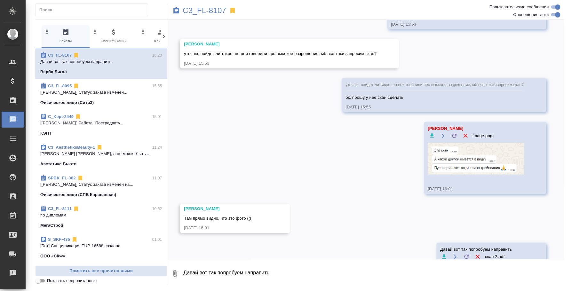
scroll to position [4160, 0]
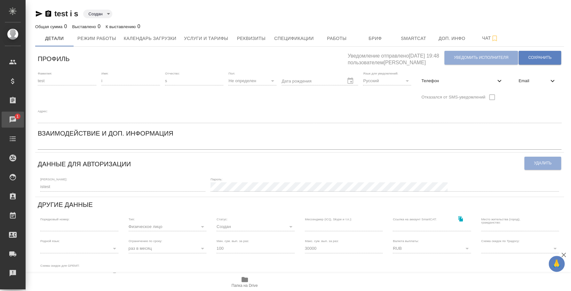
click at [16, 113] on span "1" at bounding box center [17, 116] width 10 height 6
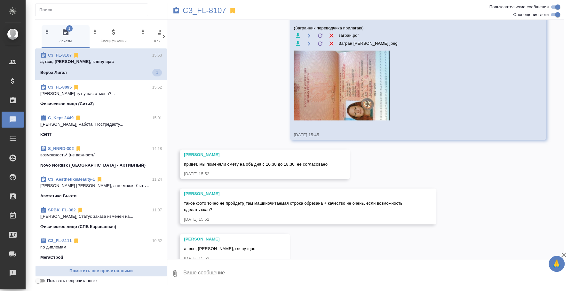
scroll to position [3874, 0]
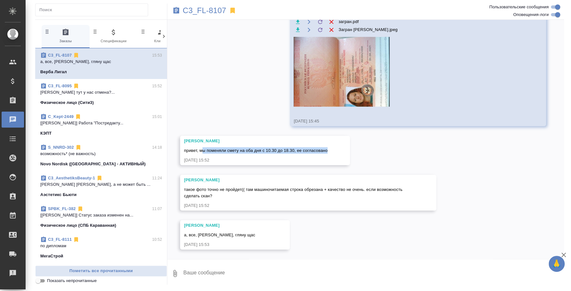
drag, startPoint x: 326, startPoint y: 149, endPoint x: 203, endPoint y: 149, distance: 123.4
click at [203, 149] on div "[PERSON_NAME] привет, мы поменяли смету на оба дня с 10.30 до 18.30, ее согласо…" at bounding box center [265, 150] width 170 height 29
click at [239, 112] on button "Ответить на сообщение" at bounding box center [219, 112] width 70 height 12
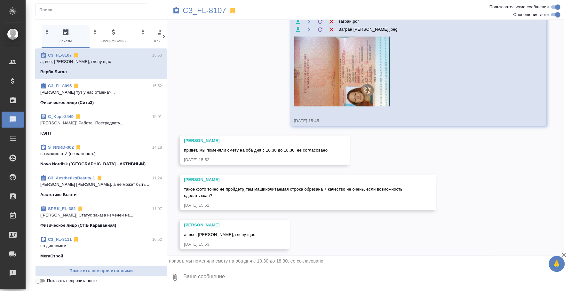
click at [202, 276] on textarea at bounding box center [373, 277] width 381 height 22
type textarea "Оке, передаю переводчику"
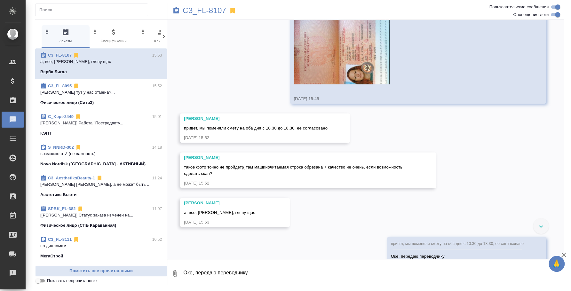
scroll to position [3918, 0]
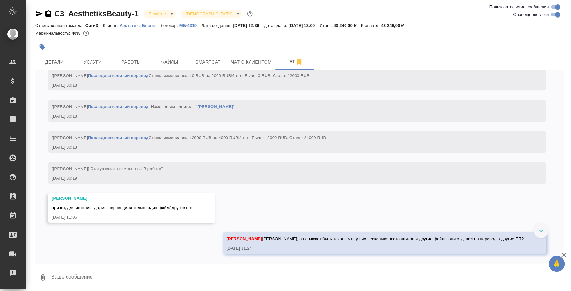
scroll to position [1805, 0]
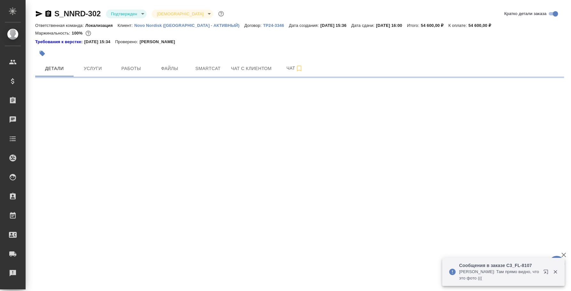
select select "RU"
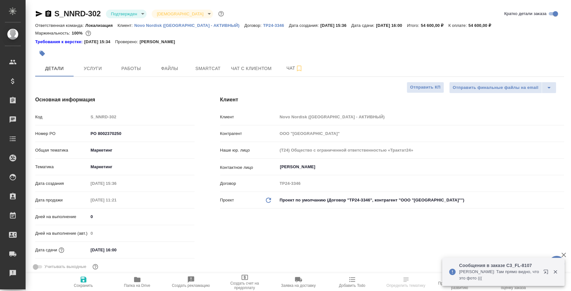
type textarea "x"
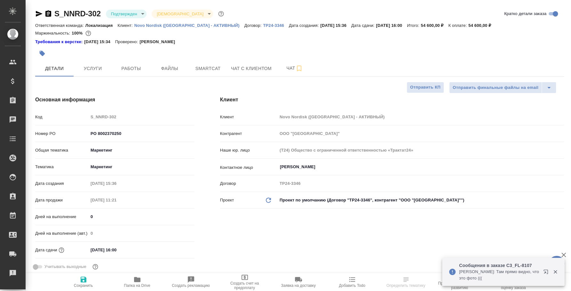
type textarea "x"
click at [298, 66] on icon "button" at bounding box center [299, 69] width 4 height 6
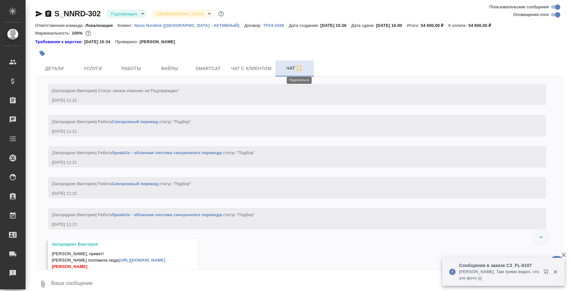
scroll to position [1187, 0]
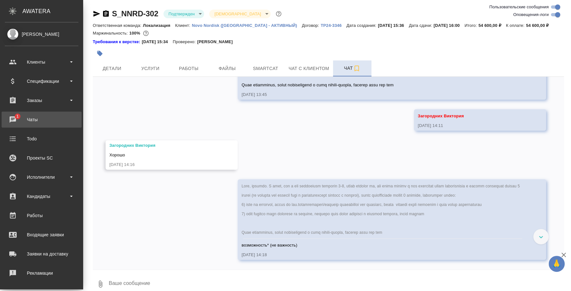
click at [20, 116] on div "Чаты" at bounding box center [42, 120] width 74 height 10
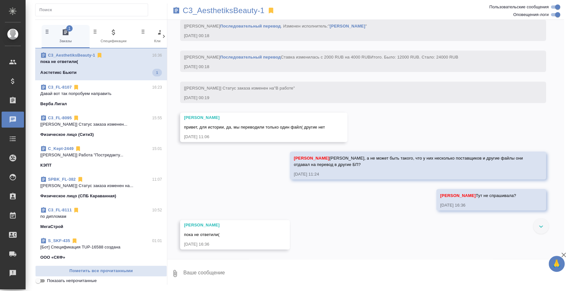
scroll to position [1845, 0]
click at [295, 272] on textarea at bounding box center [373, 273] width 381 height 22
click at [546, 228] on div at bounding box center [540, 225] width 15 height 15
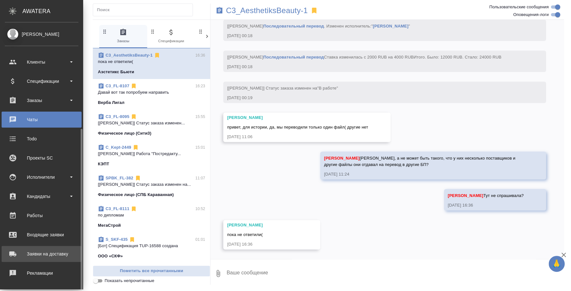
scroll to position [59, 0]
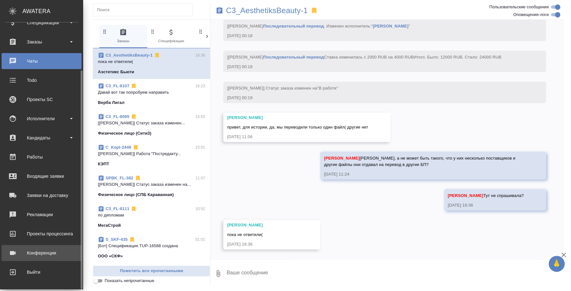
click at [35, 248] on div "Конференции" at bounding box center [42, 253] width 74 height 10
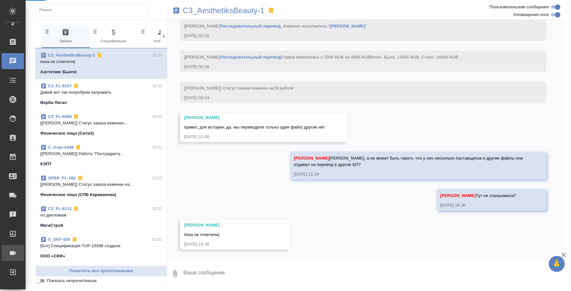
scroll to position [1870, 0]
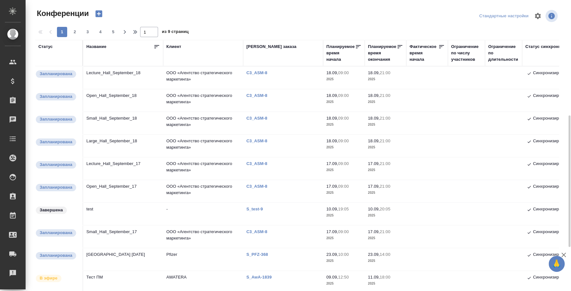
scroll to position [80, 0]
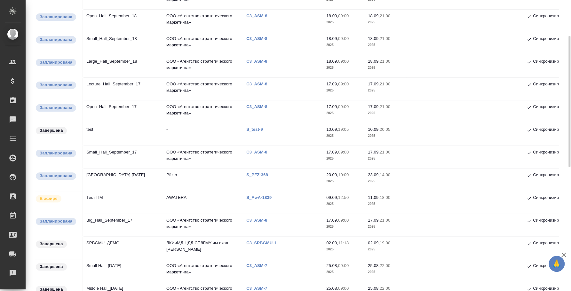
click at [113, 217] on td "Big_Hall_September_17" at bounding box center [123, 225] width 80 height 22
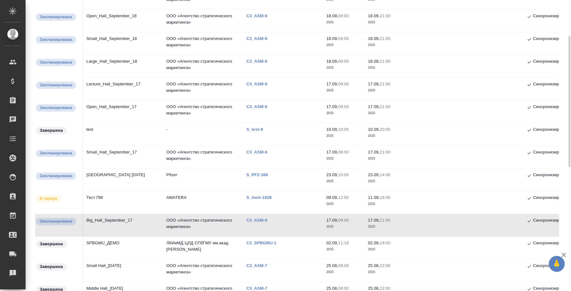
click at [113, 217] on td "Big_Hall_September_17" at bounding box center [123, 225] width 80 height 22
click at [117, 152] on td "Small_Hall_September_17" at bounding box center [123, 157] width 80 height 22
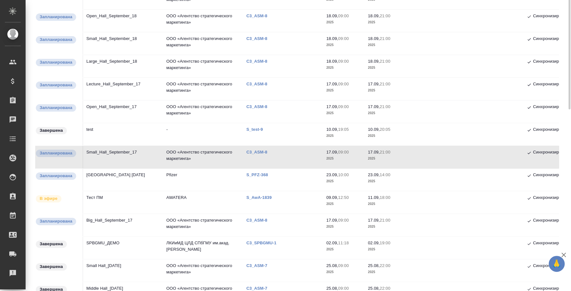
scroll to position [40, 0]
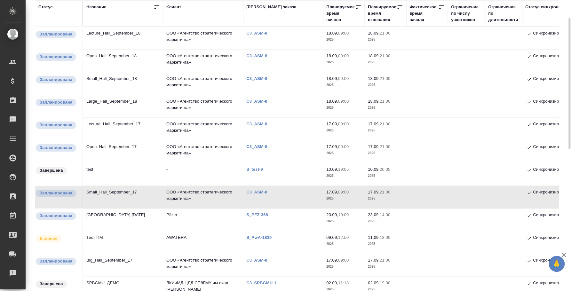
click at [131, 144] on td "Open_Hall_September_17" at bounding box center [123, 151] width 80 height 22
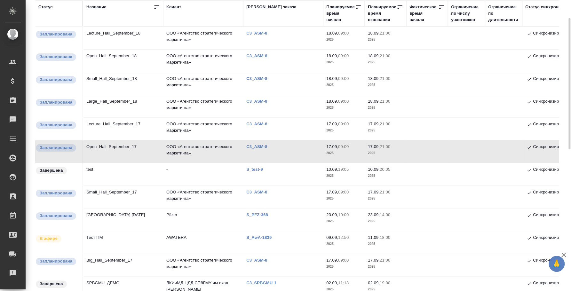
click at [116, 122] on td "Lecture_Hall_September_17" at bounding box center [123, 129] width 80 height 22
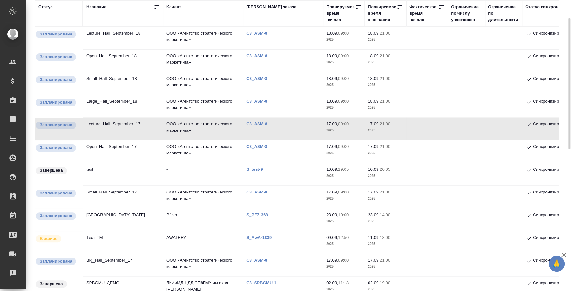
click at [112, 102] on td "Large_Hall_September_18" at bounding box center [123, 106] width 80 height 22
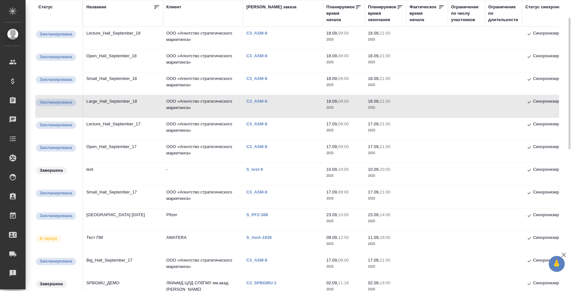
click at [113, 78] on td "Small_Hall_September_18" at bounding box center [123, 83] width 80 height 22
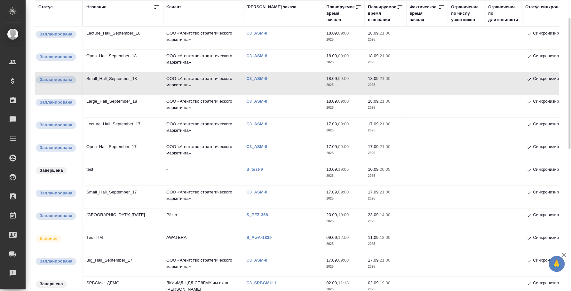
click at [110, 57] on td "Open_Hall_September_18" at bounding box center [123, 61] width 80 height 22
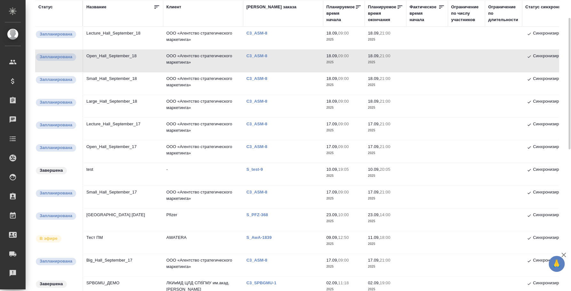
scroll to position [0, 0]
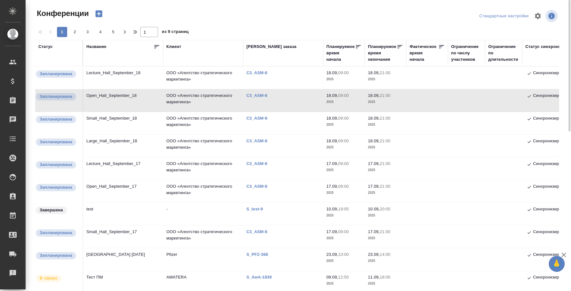
click at [112, 71] on td "Lecture_Hall_September_18" at bounding box center [123, 78] width 80 height 22
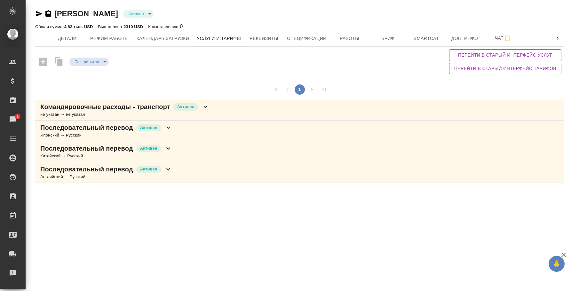
click at [13, 122] on div "Чаты" at bounding box center [5, 120] width 16 height 10
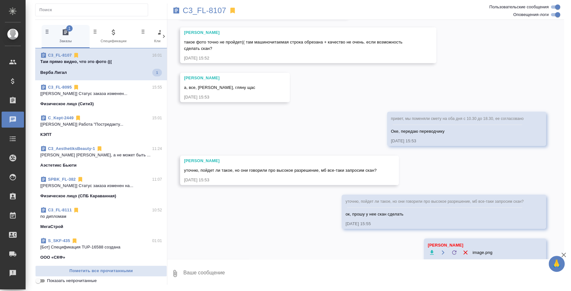
scroll to position [4121, 0]
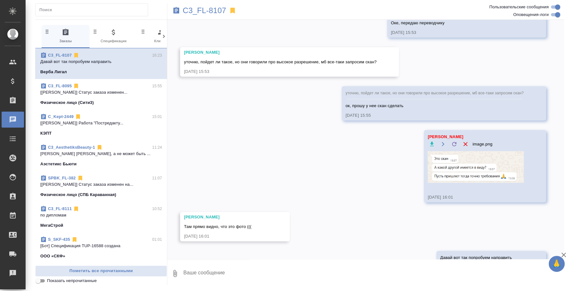
scroll to position [4160, 0]
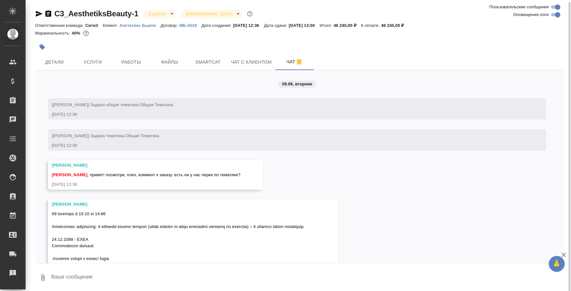
scroll to position [1805, 0]
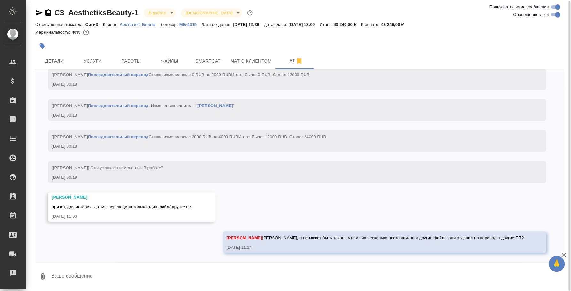
click at [115, 275] on textarea at bounding box center [307, 277] width 513 height 22
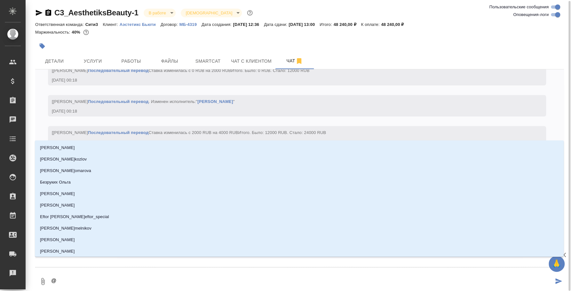
type textarea "@y"
type input "y"
type textarea "@yb"
type input "yb"
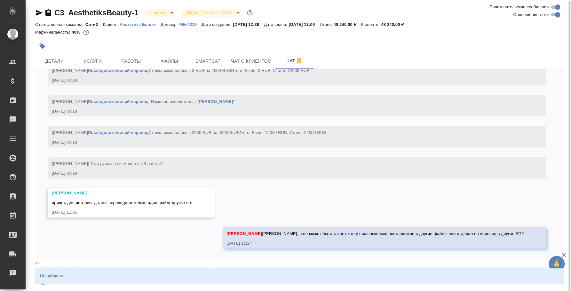
type textarea "@y"
type input "y"
type textarea "@"
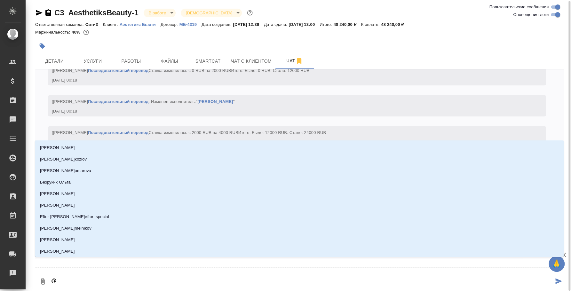
type textarea "@н"
type input "н"
type textarea "@ни"
type input "ни"
type textarea "@ник"
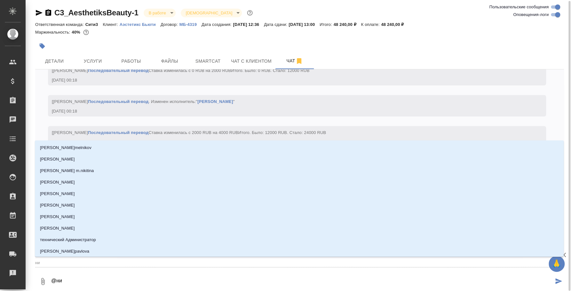
type input "ник"
type textarea "@ники"
type input "ники"
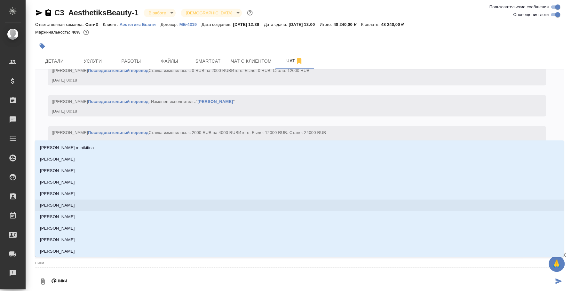
click at [75, 200] on li "[PERSON_NAME]" at bounding box center [299, 206] width 529 height 12
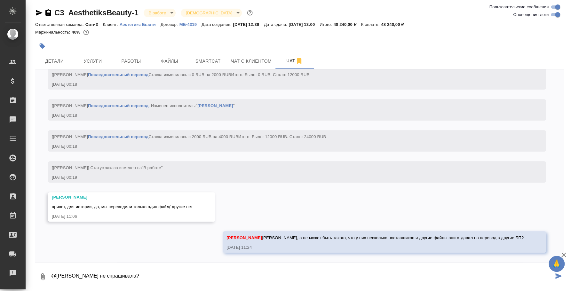
type textarea "@[PERSON_NAME] не спрашивала?"
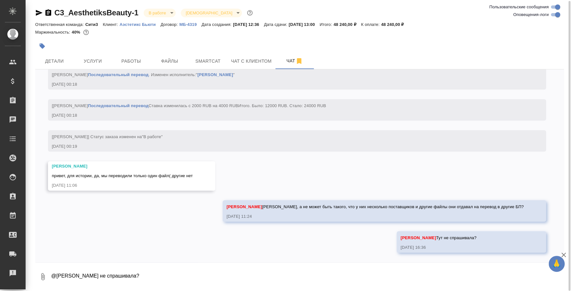
scroll to position [1836, 0]
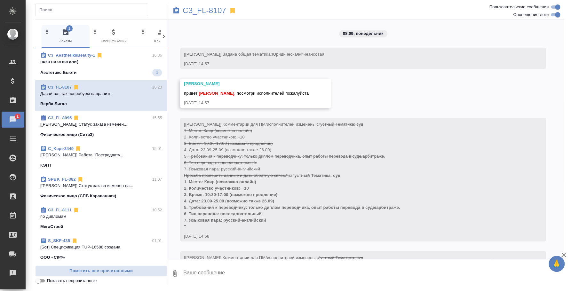
scroll to position [4160, 0]
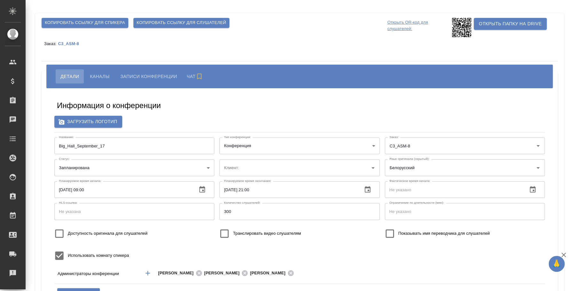
type input "[EMAIL_ADDRESS][DOMAIN_NAME]"
click at [97, 145] on input "Big_Hall_September_17" at bounding box center [134, 145] width 160 height 17
type input "ООО «Агентство стратегического маркетинга»"
click at [97, 145] on input "Big_Hall_September_17" at bounding box center [134, 145] width 160 height 17
type input "ООО «Агентство стратегического маркетинга»"
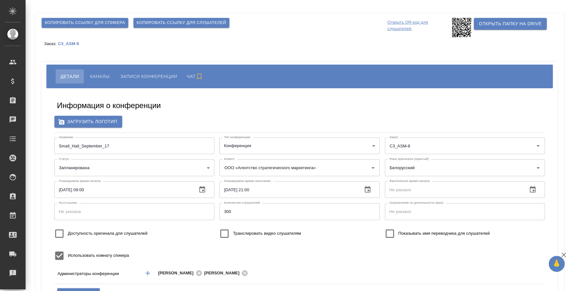
type input "[EMAIL_ADDRESS][DOMAIN_NAME]"
click at [93, 144] on input "Small_Hall_September_17" at bounding box center [134, 145] width 160 height 17
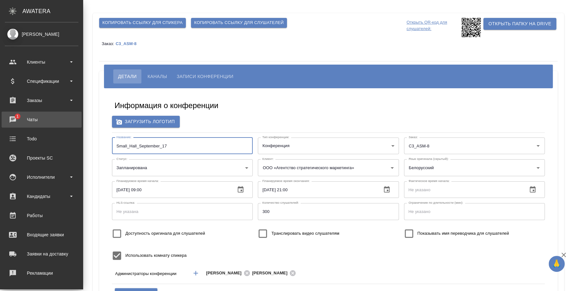
click at [15, 122] on div "Чаты" at bounding box center [42, 120] width 74 height 10
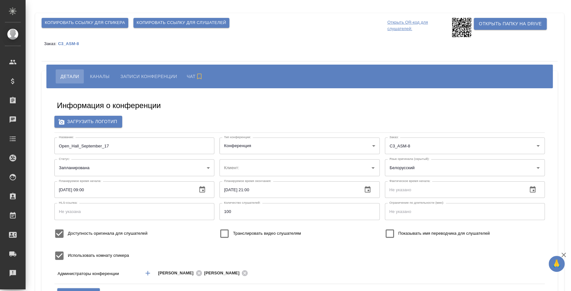
type input "[EMAIL_ADDRESS][DOMAIN_NAME]"
click at [94, 148] on input "Open_Hall_September_17" at bounding box center [134, 145] width 160 height 17
type input "ООО «Агентство стратегического маркетинга»"
click at [94, 148] on input "Open_Hall_September_17" at bounding box center [134, 145] width 160 height 17
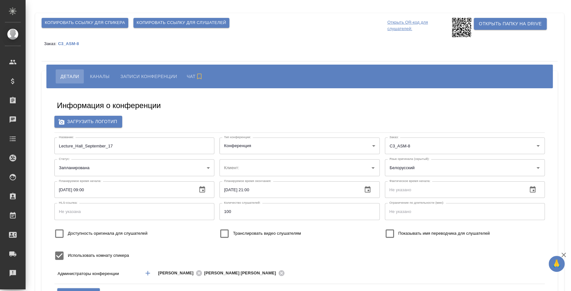
type input "[PERSON_NAME][EMAIL_ADDRESS][DOMAIN_NAME]"
click at [106, 140] on input "Lecture_Hall_September_17" at bounding box center [134, 145] width 160 height 17
type input "ООО «Агентство стратегического маркетинга»"
click at [106, 140] on input "Lecture_Hall_September_17" at bounding box center [134, 145] width 160 height 17
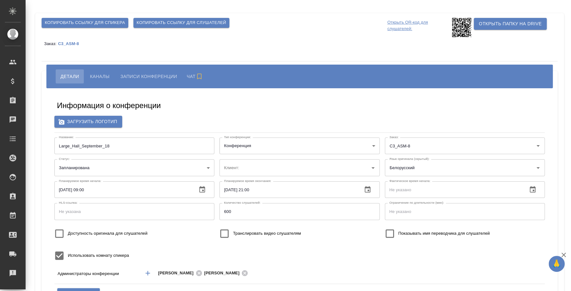
type input "[EMAIL_ADDRESS][DOMAIN_NAME]"
click at [125, 142] on input "Large_Hall_September_18" at bounding box center [134, 145] width 160 height 17
type input "ООО «Агентство стратегического маркетинга»"
click at [125, 142] on input "Large_Hall_September_18" at bounding box center [134, 145] width 160 height 17
click at [95, 145] on input "Small_Hall_September_18" at bounding box center [134, 145] width 160 height 17
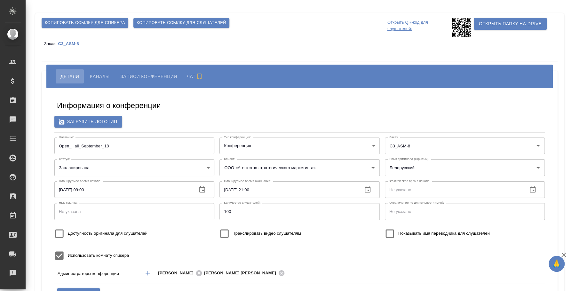
type input "ООО «Агентство стратегического маркетинга»"
type input "i.fedotova@awatera.com"
click at [91, 146] on input "Open_Hall_September_18" at bounding box center [134, 145] width 160 height 17
type input "ООО «Агентство стратегического маркетинга»"
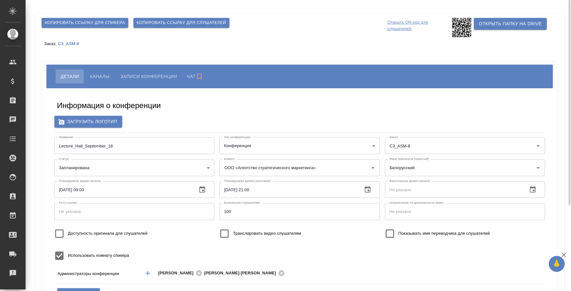
type input "[PERSON_NAME][EMAIL_ADDRESS][DOMAIN_NAME]"
click at [99, 138] on input "Lecture_Hall_September_18" at bounding box center [134, 145] width 160 height 17
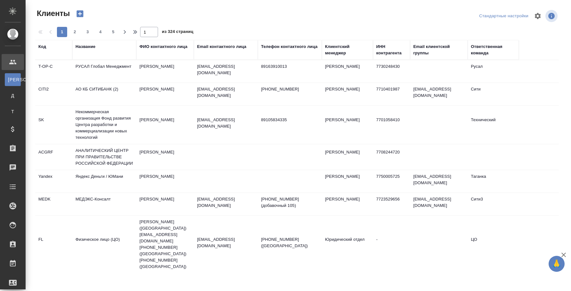
select select "RU"
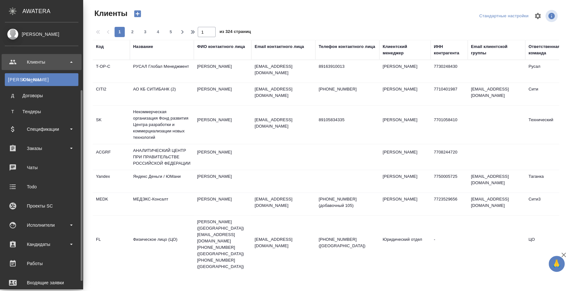
scroll to position [106, 0]
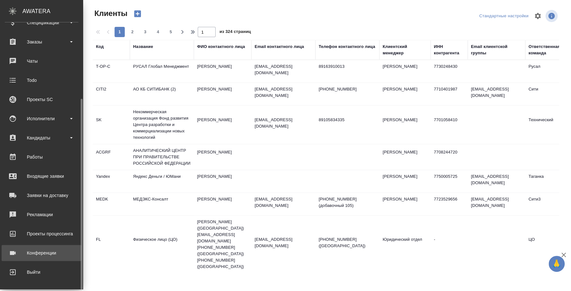
click at [48, 253] on div "Конференции" at bounding box center [42, 253] width 74 height 10
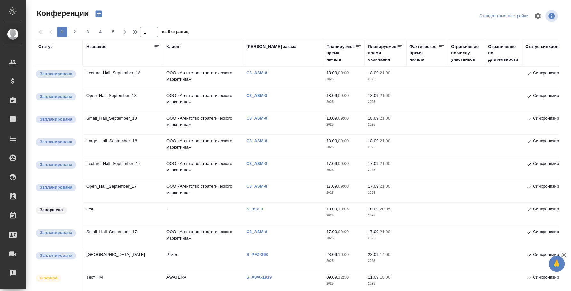
type input "[PERSON_NAME]"
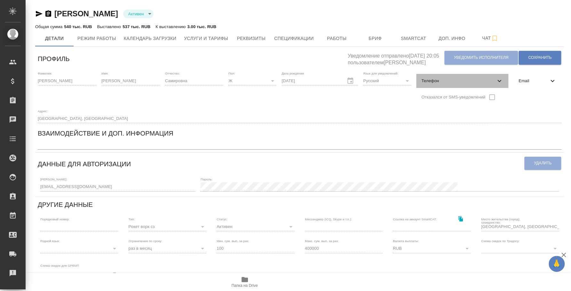
click at [477, 83] on span "Телефон" at bounding box center [458, 81] width 74 height 6
select select "RU"
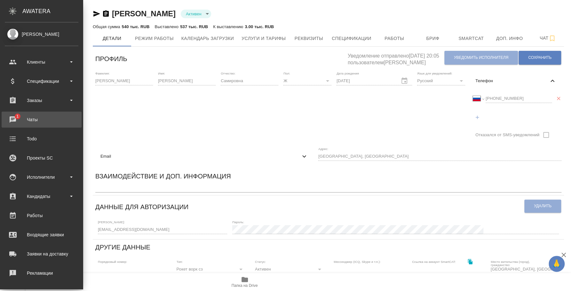
click at [16, 121] on div "Чаты" at bounding box center [42, 120] width 74 height 10
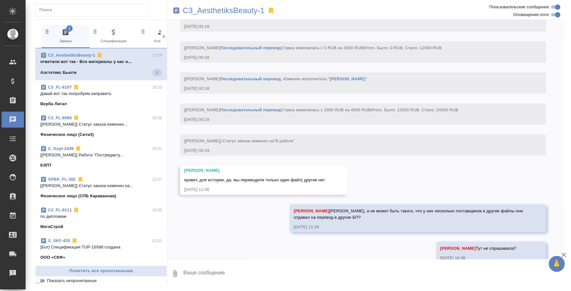
scroll to position [1930, 0]
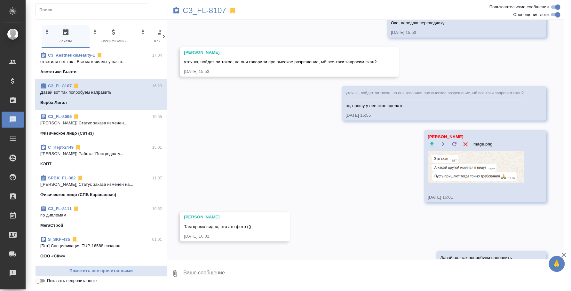
scroll to position [4160, 0]
